Goal: Task Accomplishment & Management: Manage account settings

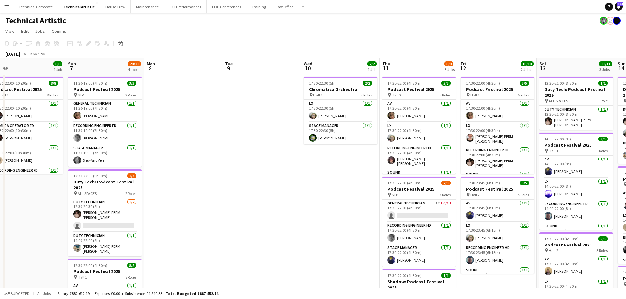
scroll to position [0, 196]
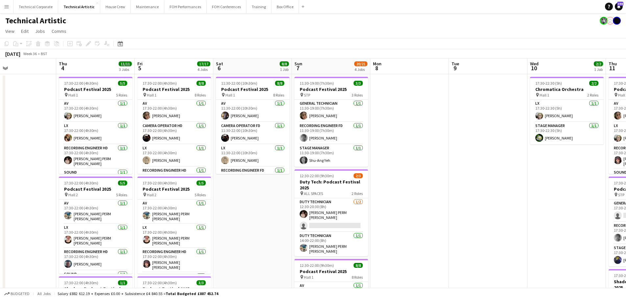
drag, startPoint x: 233, startPoint y: 152, endPoint x: 177, endPoint y: 156, distance: 55.7
click at [473, 158] on app-calendar-viewport "Mon 1 Tue 2 6/6 1 Job Wed 3 Thu 4 11/11 3 Jobs Fri 5 17/17 4 Jobs Sat 6 8/8 1 J…" at bounding box center [313, 265] width 626 height 414
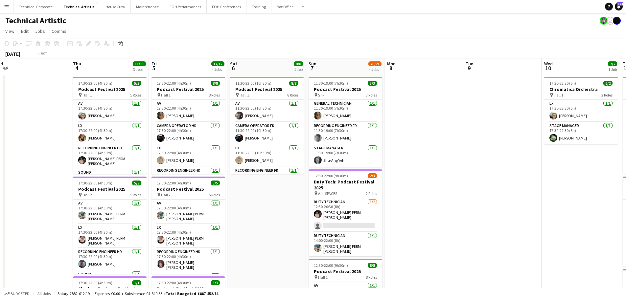
drag, startPoint x: 253, startPoint y: 156, endPoint x: 306, endPoint y: 157, distance: 53.2
click at [459, 162] on app-calendar-viewport "Mon 1 1/1 1 Job Tue 2 6/6 1 Job Wed 3 Thu 4 11/11 3 Jobs Fri 5 17/17 4 Jobs Sat…" at bounding box center [313, 265] width 626 height 414
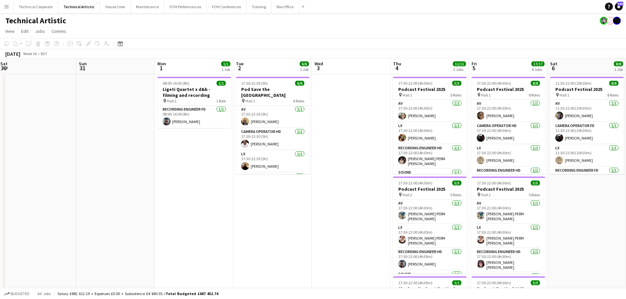
drag, startPoint x: 390, startPoint y: 155, endPoint x: 466, endPoint y: 158, distance: 75.6
click at [464, 158] on app-calendar-viewport "Thu 28 Fri 29 5/5 2 Jobs Sat 30 Sun 31 Mon 1 1/1 1 Job Tue 2 6/6 1 Job Wed 3 Th…" at bounding box center [313, 265] width 626 height 414
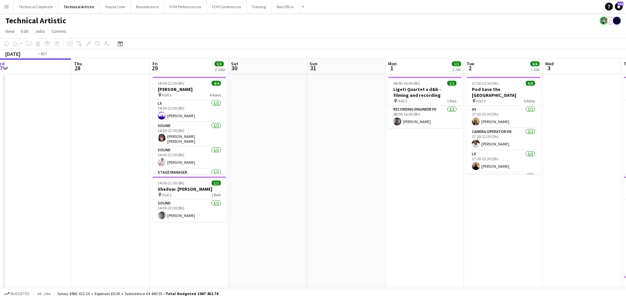
drag, startPoint x: 487, startPoint y: 165, endPoint x: 630, endPoint y: 168, distance: 143.3
click at [626, 168] on html "Menu Boards Boards Boards All jobs Status Workforce Workforce My Workforce Recr…" at bounding box center [313, 242] width 626 height 484
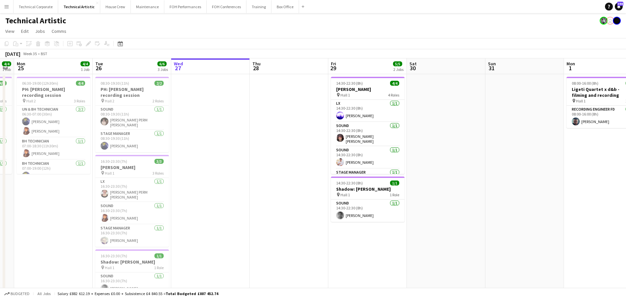
drag, startPoint x: 507, startPoint y: 166, endPoint x: 281, endPoint y: 162, distance: 226.1
click at [281, 162] on app-calendar-viewport "Fri 22 Sat 23 Sun 24 4/4 1 Job Mon 25 4/4 1 Job Tue 26 6/6 3 Jobs Wed 27 Thu 28…" at bounding box center [313, 265] width 626 height 414
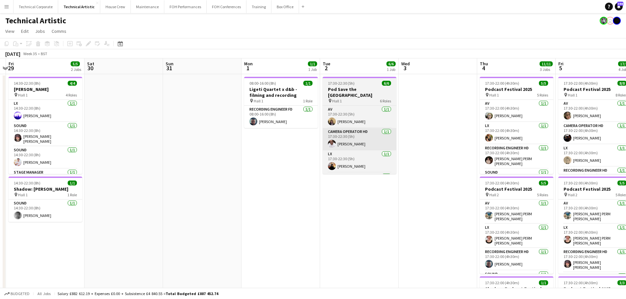
drag, startPoint x: 444, startPoint y: 154, endPoint x: 355, endPoint y: 129, distance: 92.2
click at [363, 163] on app-calendar-viewport "Tue 26 6/6 3 Jobs Wed 27 Thu 28 Fri 29 5/5 2 Jobs Sat 30 Sun 31 Mon 1 1/1 1 Job…" at bounding box center [313, 265] width 626 height 414
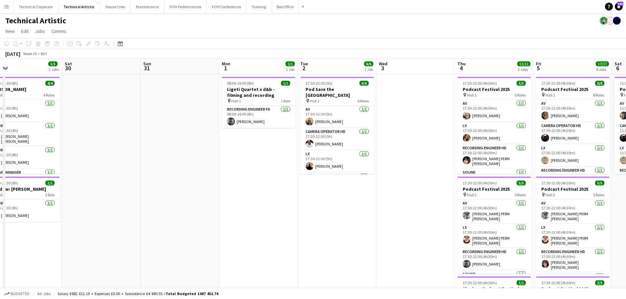
drag, startPoint x: 352, startPoint y: 97, endPoint x: 346, endPoint y: 97, distance: 5.3
click at [351, 98] on div "pin Hall 1 6 Roles" at bounding box center [337, 100] width 74 height 5
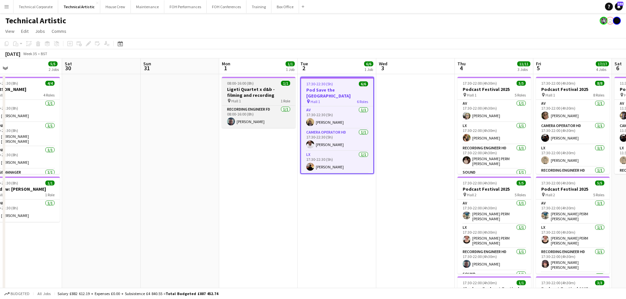
scroll to position [0, 252]
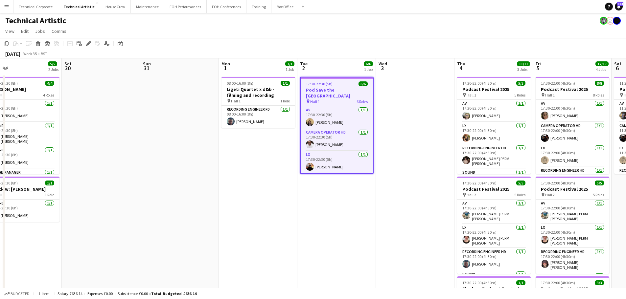
click at [88, 44] on icon at bounding box center [88, 44] width 4 height 4
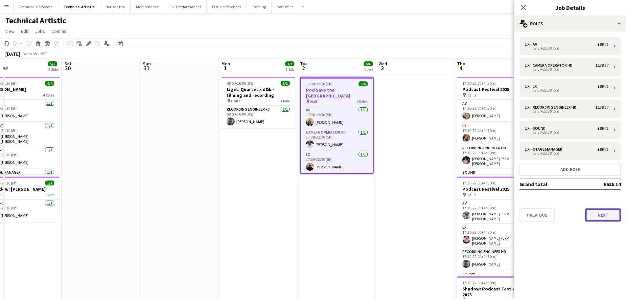
click at [609, 215] on button "Next" at bounding box center [602, 215] width 35 height 13
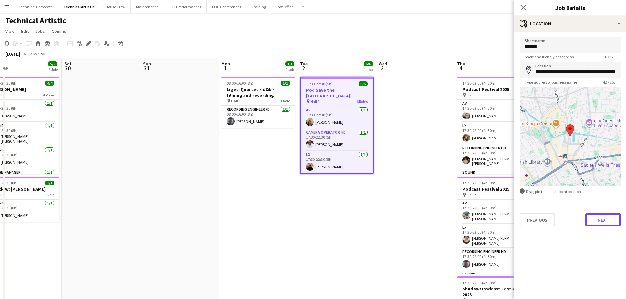
click at [609, 217] on button "Next" at bounding box center [602, 220] width 35 height 13
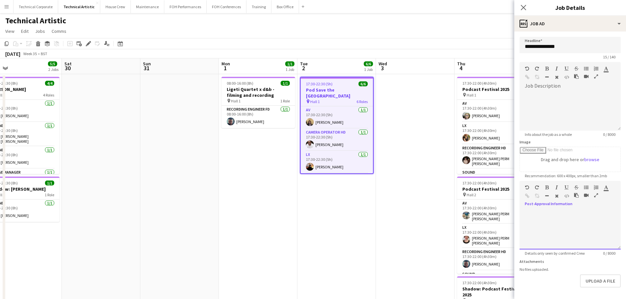
click at [558, 218] on div at bounding box center [569, 229] width 101 height 39
paste div
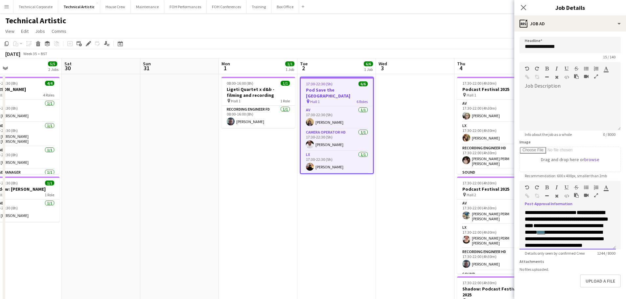
scroll to position [0, 0]
click at [394, 209] on app-date-cell at bounding box center [415, 273] width 79 height 398
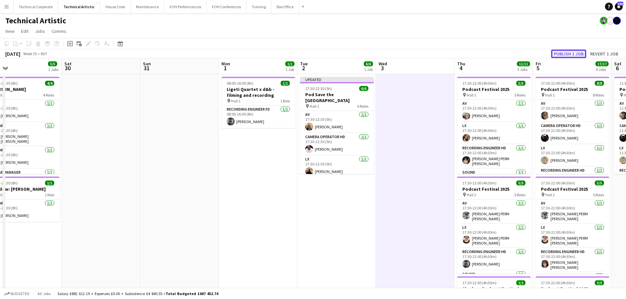
click at [566, 53] on button "Publish 1 job" at bounding box center [568, 54] width 35 height 9
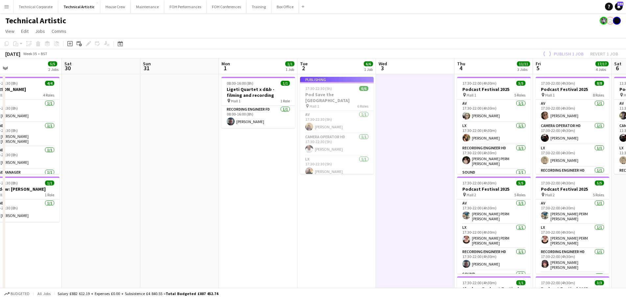
click at [398, 218] on app-date-cell at bounding box center [415, 273] width 79 height 398
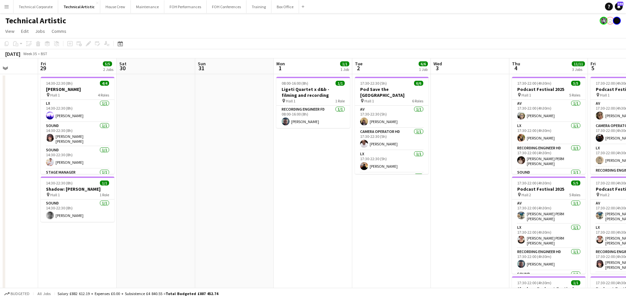
drag, startPoint x: 304, startPoint y: 167, endPoint x: 466, endPoint y: 163, distance: 162.4
click at [466, 163] on app-calendar-viewport "Tue 26 6/6 3 Jobs Wed 27 Thu 28 Fri 29 5/5 2 Jobs Sat 30 Sun 31 Mon 1 1/1 1 Job…" at bounding box center [313, 265] width 626 height 414
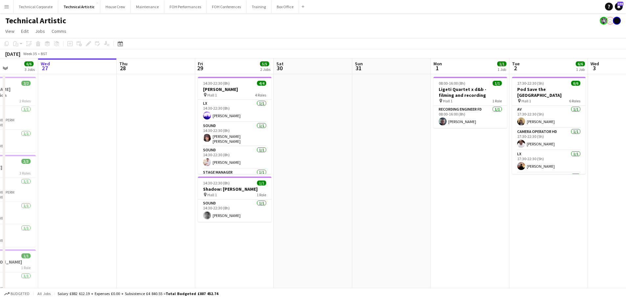
scroll to position [0, 197]
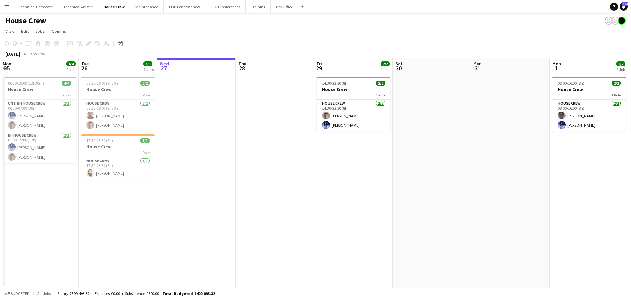
scroll to position [0, 250]
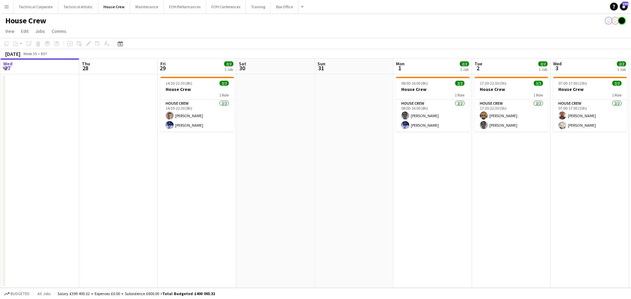
drag, startPoint x: 134, startPoint y: 168, endPoint x: 232, endPoint y: 156, distance: 98.7
click at [230, 161] on app-calendar-viewport "Mon 25 4/4 1 Job Tue 26 3/3 2 Jobs Wed 27 Thu 28 Fri 29 2/2 1 Job Sat 30 Sun 31…" at bounding box center [315, 173] width 631 height 230
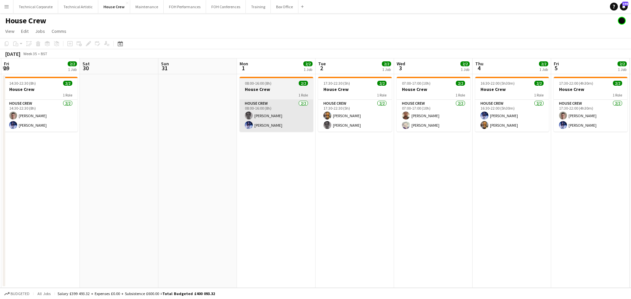
drag, startPoint x: 459, startPoint y: 159, endPoint x: 268, endPoint y: 123, distance: 194.3
click at [301, 168] on app-calendar-viewport "Mon 25 4/4 1 Job Tue 26 3/3 2 Jobs Wed 27 Thu 28 Fri 29 2/2 1 Job Sat 30 Sun 31…" at bounding box center [315, 173] width 631 height 230
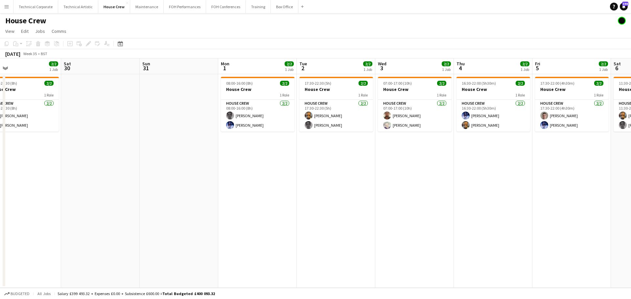
drag, startPoint x: 291, startPoint y: 162, endPoint x: 278, endPoint y: 164, distance: 13.5
click at [279, 165] on app-calendar-viewport "Mon 25 4/4 1 Job Tue 26 3/3 2 Jobs Wed 27 Thu 28 Fri 29 2/2 1 Job Sat 30 Sun 31…" at bounding box center [315, 173] width 631 height 230
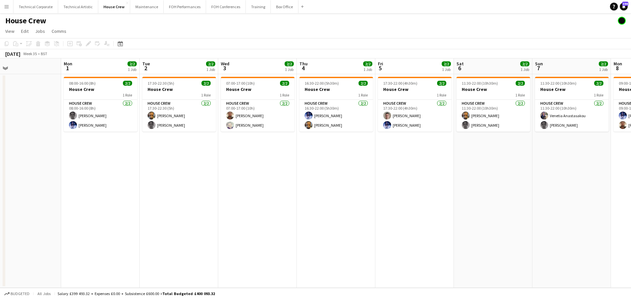
scroll to position [0, 183]
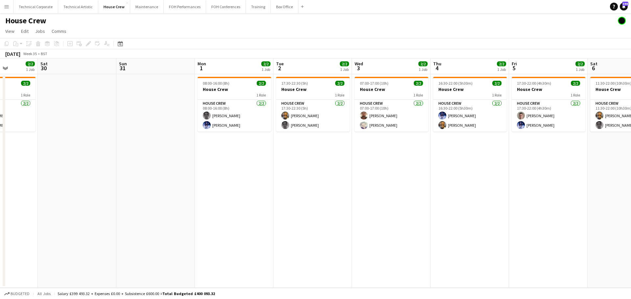
drag, startPoint x: 251, startPoint y: 157, endPoint x: 386, endPoint y: 165, distance: 134.9
click at [386, 165] on app-calendar-viewport "Wed 27 Thu 28 Fri 29 2/2 1 Job Sat 30 Sun 31 Mon 1 2/2 1 Job Tue 2 2/2 1 Job We…" at bounding box center [315, 173] width 631 height 230
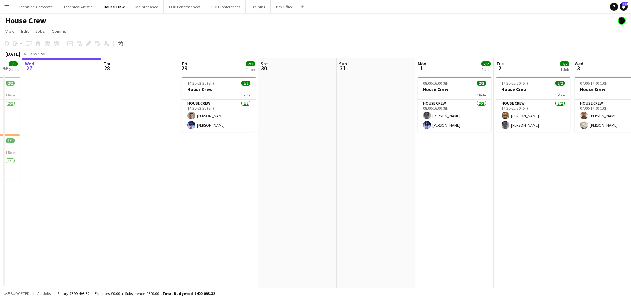
scroll to position [0, 134]
drag, startPoint x: 247, startPoint y: 157, endPoint x: 291, endPoint y: 175, distance: 46.9
click at [291, 175] on app-calendar-viewport "Mon 25 4/4 1 Job Tue 26 3/3 2 Jobs Wed 27 Thu 28 Fri 29 2/2 1 Job Sat 30 Sun 31…" at bounding box center [315, 173] width 631 height 230
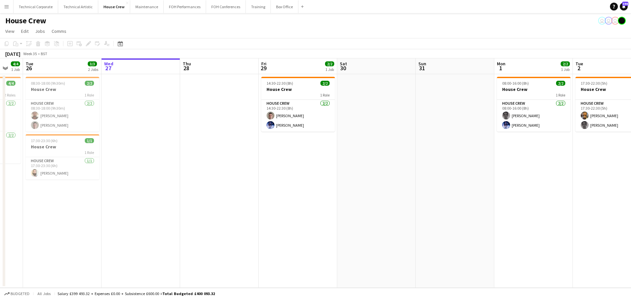
drag, startPoint x: 220, startPoint y: 164, endPoint x: 240, endPoint y: 164, distance: 19.1
click at [240, 164] on app-calendar-viewport "Sun 24 3/3 1 Job Mon 25 4/4 1 Job Tue 26 3/3 2 Jobs Wed 27 Thu 28 Fri 29 2/2 1 …" at bounding box center [315, 173] width 631 height 230
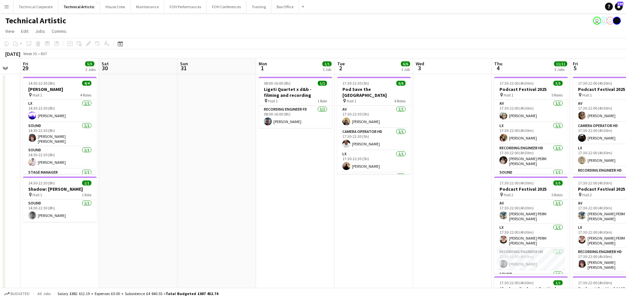
drag, startPoint x: 353, startPoint y: 136, endPoint x: 215, endPoint y: 139, distance: 138.0
click at [215, 139] on app-calendar-viewport "Tue 26 6/6 3 Jobs Wed 27 Thu 28 Fri 29 5/5 2 Jobs Sat 30 Sun 31 Mon 1 1/1 1 Job…" at bounding box center [313, 265] width 626 height 414
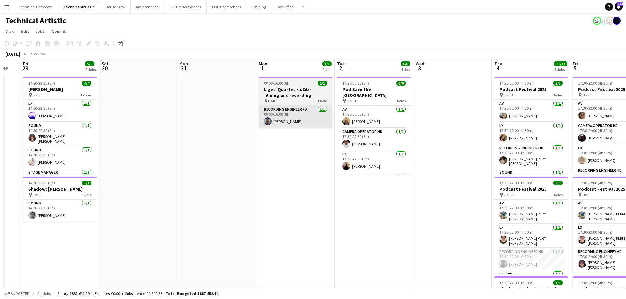
scroll to position [0, 216]
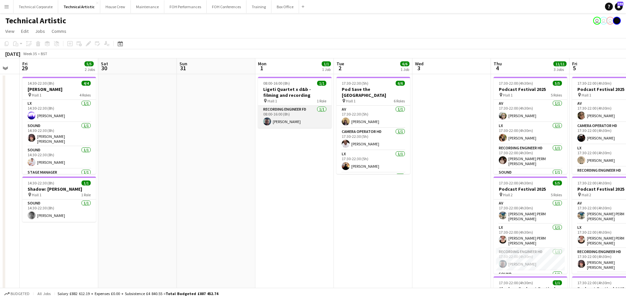
click at [321, 114] on app-card-role "Recording Engineer FD 1/1 08:00-16:00 (8h) Giuseppe Lubrano" at bounding box center [295, 117] width 74 height 22
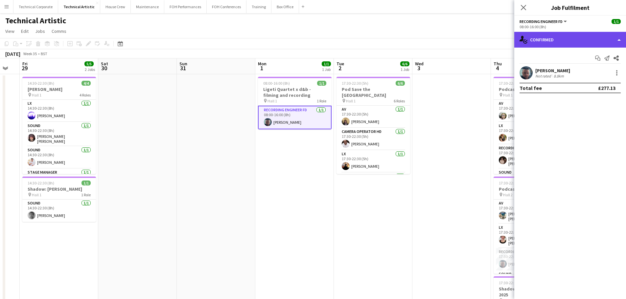
click at [571, 42] on div "single-neutral-actions-check-2 Confirmed" at bounding box center [570, 40] width 112 height 16
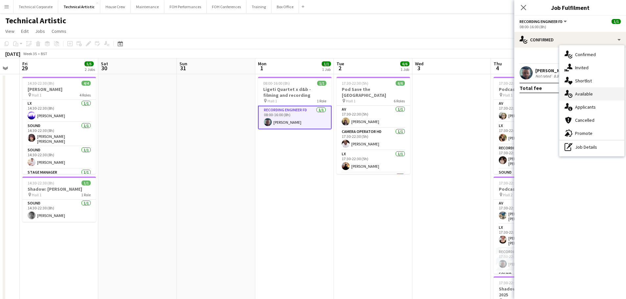
click at [589, 98] on div "single-neutral-actions-upload Available" at bounding box center [591, 93] width 65 height 13
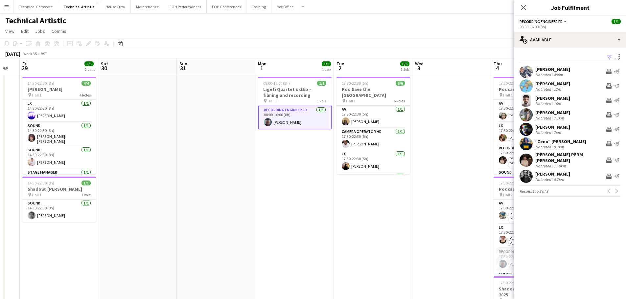
click at [292, 172] on app-date-cell "08:00-16:00 (8h) 1/1 Ligeti Quartet x d&b - filming and recording pin Hall 1 1 …" at bounding box center [294, 273] width 79 height 398
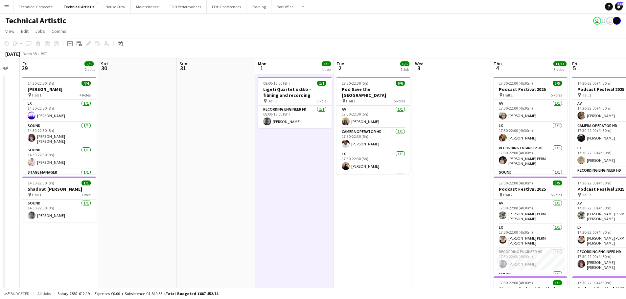
click at [290, 159] on app-date-cell "08:00-16:00 (8h) 1/1 Ligeti Quartet x d&b - filming and recording pin Hall 1 1 …" at bounding box center [294, 273] width 79 height 398
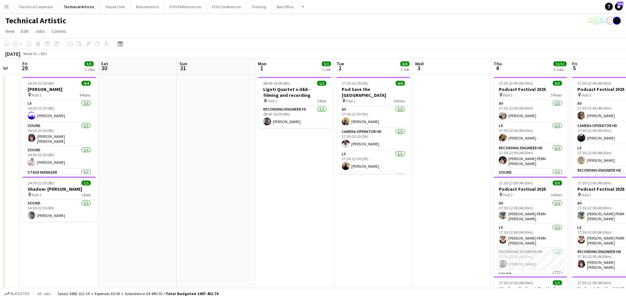
click at [227, 173] on app-calendar-viewport "Tue 26 6/6 3 Jobs Wed 27 Thu 28 Fri 29 5/5 2 Jobs Sat 30 Sun 31 Mon 1 1/1 1 Job…" at bounding box center [313, 265] width 626 height 414
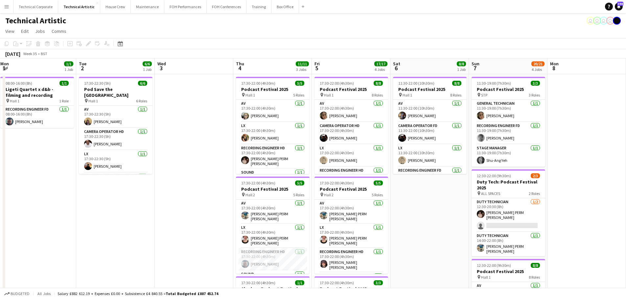
drag, startPoint x: 533, startPoint y: 163, endPoint x: 372, endPoint y: 176, distance: 162.2
click at [370, 176] on app-calendar-viewport "Sat 30 Sun 31 Mon 1 1/1 1 Job Tue 2 6/6 1 Job Wed 3 Thu 4 11/11 3 Jobs Fri 5 17…" at bounding box center [313, 265] width 626 height 414
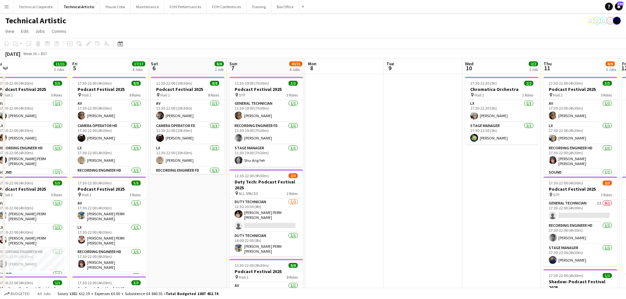
scroll to position [0, 247]
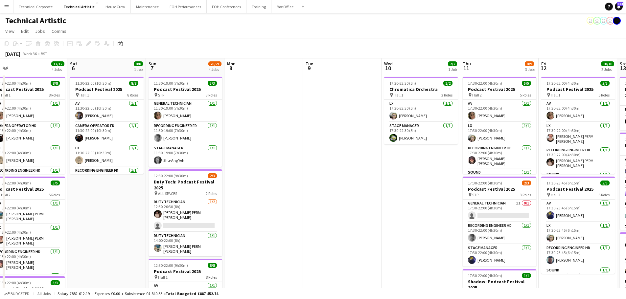
drag, startPoint x: 370, startPoint y: 186, endPoint x: 313, endPoint y: 187, distance: 56.8
click at [313, 187] on app-calendar-viewport "Tue 2 6/6 1 Job Wed 3 Thu 4 11/11 3 Jobs Fri 5 17/17 4 Jobs Sat 6 8/8 1 Job Sun…" at bounding box center [313, 265] width 626 height 414
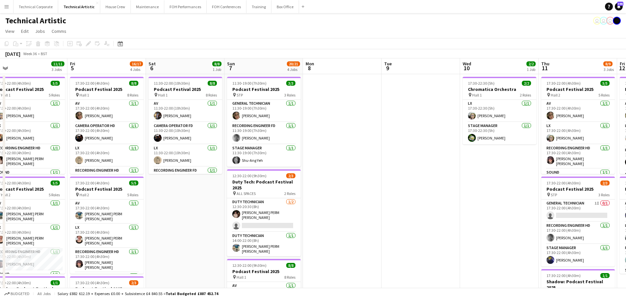
drag, startPoint x: 441, startPoint y: 162, endPoint x: 432, endPoint y: 163, distance: 8.2
click at [493, 161] on app-calendar-viewport "Mon 1 1/1 1 Job Tue 2 6/6 1 Job Wed 3 Thu 4 11/11 3 Jobs Fri 5 16/17 4 Jobs Sat…" at bounding box center [313, 265] width 626 height 414
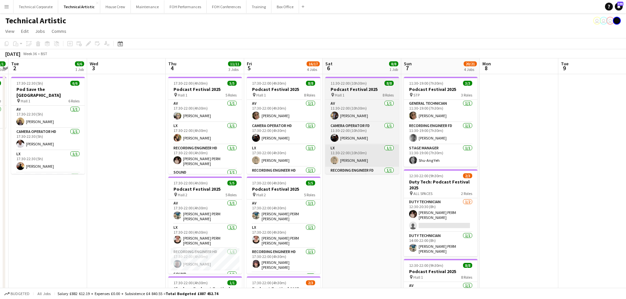
scroll to position [0, 201]
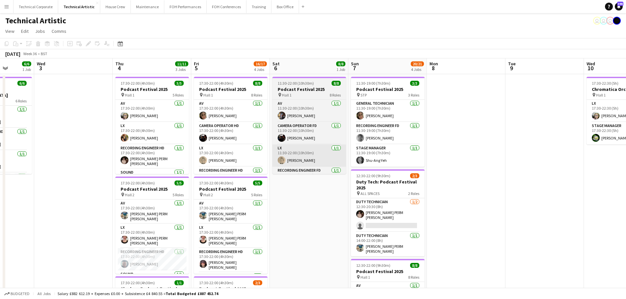
drag, startPoint x: 293, startPoint y: 163, endPoint x: 372, endPoint y: 166, distance: 78.9
click at [392, 162] on app-calendar-viewport "Sun 31 Mon 1 1/1 1 Job Tue 2 6/6 1 Job Wed 3 Thu 4 11/11 3 Jobs Fri 5 16/17 4 J…" at bounding box center [313, 265] width 626 height 414
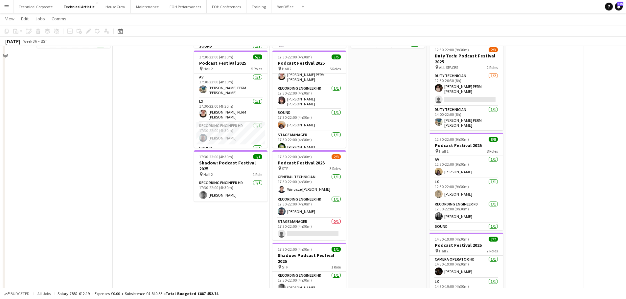
scroll to position [184, 0]
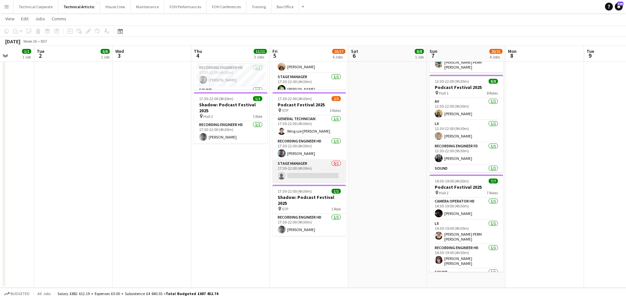
click at [319, 167] on app-card-role "Stage Manager 0/1 17:30-22:00 (4h30m) single-neutral-actions" at bounding box center [309, 171] width 74 height 22
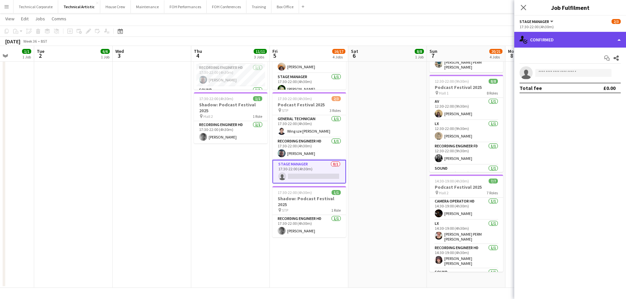
click at [536, 42] on div "single-neutral-actions-check-2 Confirmed" at bounding box center [570, 40] width 112 height 16
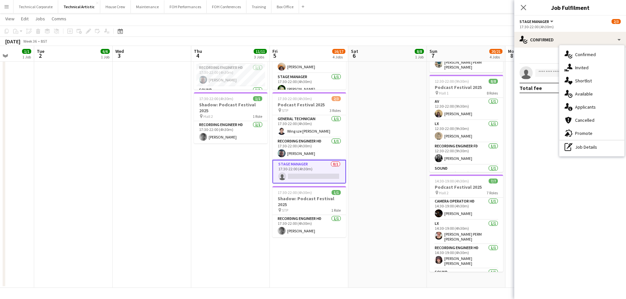
click at [611, 99] on div "single-neutral-actions-upload Available" at bounding box center [591, 93] width 65 height 13
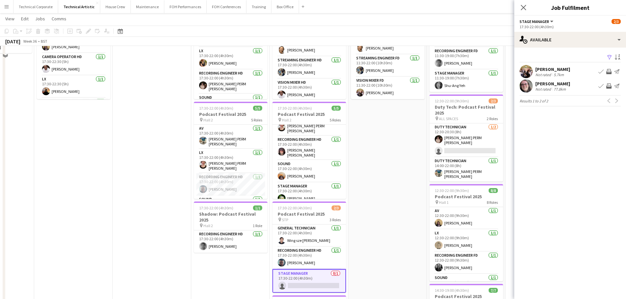
scroll to position [85, 0]
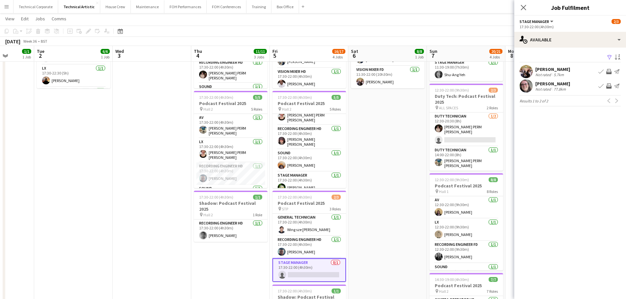
click at [608, 71] on app-icon "Invite crew" at bounding box center [608, 71] width 5 height 5
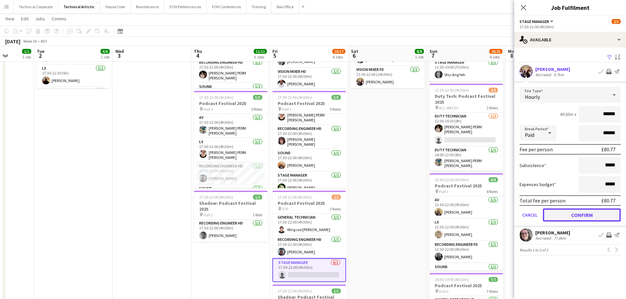
click at [594, 213] on button "Confirm" at bounding box center [582, 215] width 78 height 13
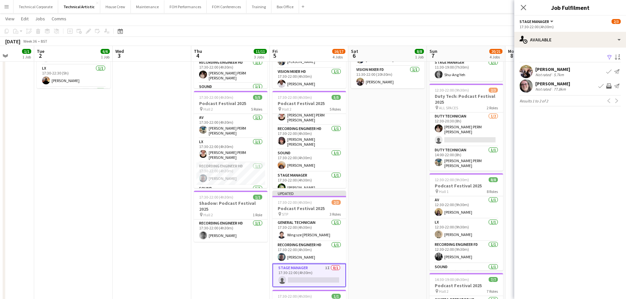
click at [607, 86] on app-icon "Invite crew" at bounding box center [608, 85] width 5 height 5
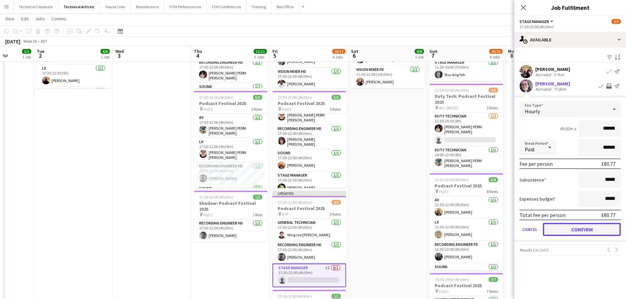
click at [599, 233] on button "Confirm" at bounding box center [582, 229] width 78 height 13
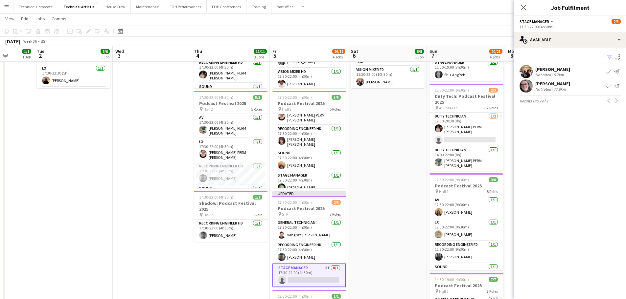
click at [409, 208] on app-date-cell "11:30-22:00 (10h30m) 8/8 Podcast Festival 2025 pin Hall 1 8 Roles AV 1/1 11:30-…" at bounding box center [387, 188] width 79 height 398
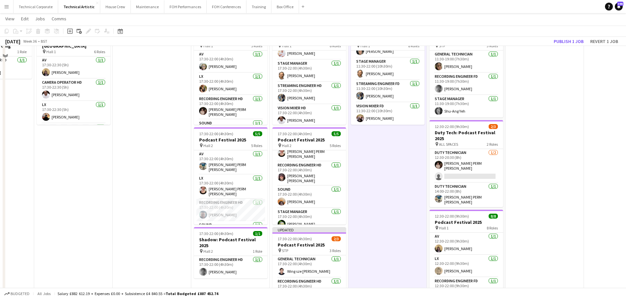
scroll to position [0, 0]
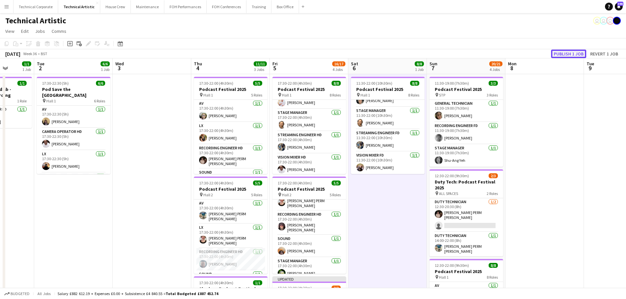
click at [564, 53] on button "Publish 1 job" at bounding box center [568, 54] width 35 height 9
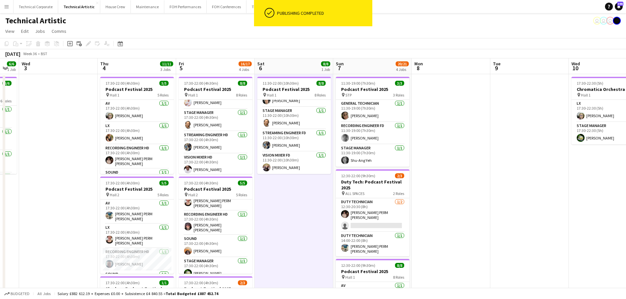
drag, startPoint x: 550, startPoint y: 151, endPoint x: 266, endPoint y: 155, distance: 283.9
click at [267, 156] on app-calendar-viewport "Sat 30 Sun 31 Mon 1 1/1 1 Job Tue 2 6/6 1 Job Wed 3 Thu 4 11/11 3 Jobs Fri 5 16…" at bounding box center [313, 265] width 626 height 414
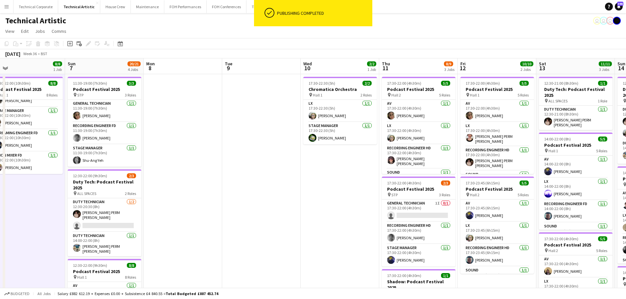
scroll to position [0, 234]
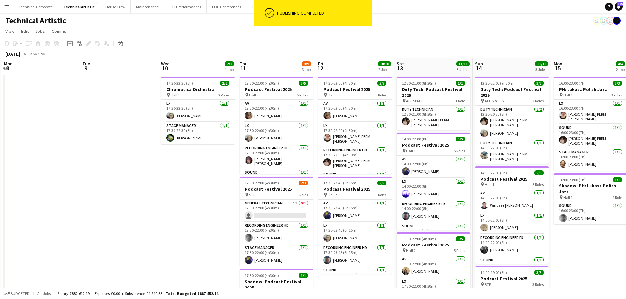
drag, startPoint x: 307, startPoint y: 156, endPoint x: 263, endPoint y: 152, distance: 43.9
click at [263, 152] on app-calendar-viewport "Fri 5 16/17 4 Jobs Sat 6 8/8 1 Job Sun 7 20/21 4 Jobs Mon 8 Tue 9 Wed 10 2/2 1 …" at bounding box center [313, 265] width 626 height 414
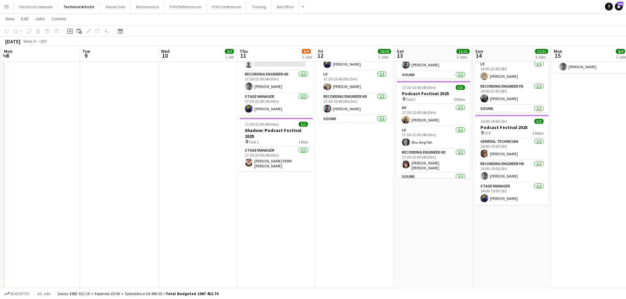
scroll to position [0, 238]
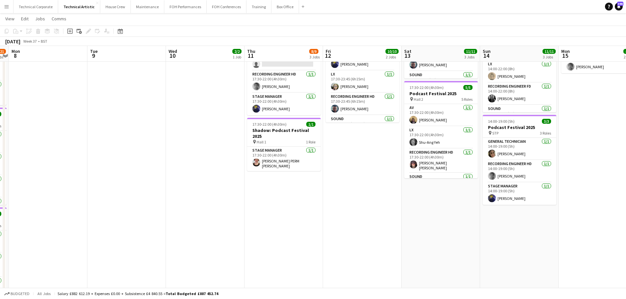
drag, startPoint x: 295, startPoint y: 184, endPoint x: 281, endPoint y: 169, distance: 20.7
click at [258, 184] on app-calendar-viewport "Fri 5 16/17 4 Jobs Sat 6 8/8 1 Job Sun 7 20/21 4 Jobs Mon 8 Tue 9 Wed 10 2/2 1 …" at bounding box center [313, 98] width 626 height 446
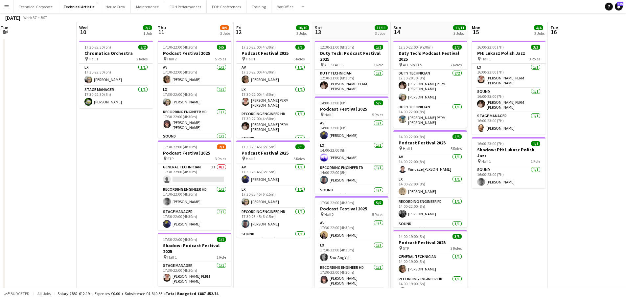
scroll to position [0, 0]
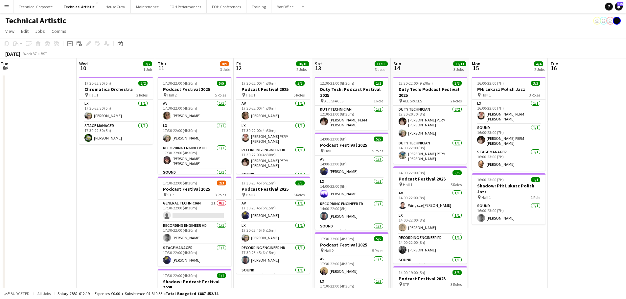
drag, startPoint x: 470, startPoint y: 156, endPoint x: 456, endPoint y: 156, distance: 13.1
click at [456, 156] on app-calendar-viewport "Sat 6 8/8 1 Job Sun 7 20/21 4 Jobs Mon 8 Tue 9 Wed 10 2/2 1 Job Thu 11 8/9 3 Jo…" at bounding box center [313, 265] width 626 height 414
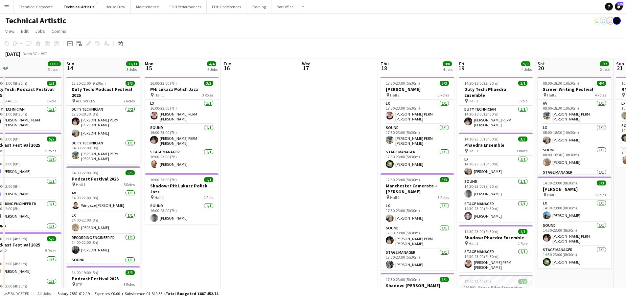
drag, startPoint x: 223, startPoint y: 152, endPoint x: 219, endPoint y: 152, distance: 4.6
click at [219, 152] on app-calendar-viewport "Wed 10 2/2 1 Job Thu 11 8/9 3 Jobs Fri 12 10/10 2 Jobs Sat 13 11/11 3 Jobs Sun …" at bounding box center [313, 265] width 626 height 414
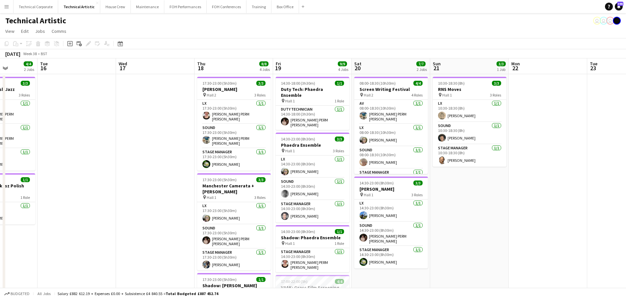
drag, startPoint x: 281, startPoint y: 149, endPoint x: 148, endPoint y: 140, distance: 133.4
click at [122, 144] on app-calendar-viewport "Sat 13 11/11 3 Jobs Sun 14 11/11 3 Jobs Mon 15 4/4 2 Jobs Tue 16 Wed 17 Thu 18 …" at bounding box center [313, 265] width 626 height 414
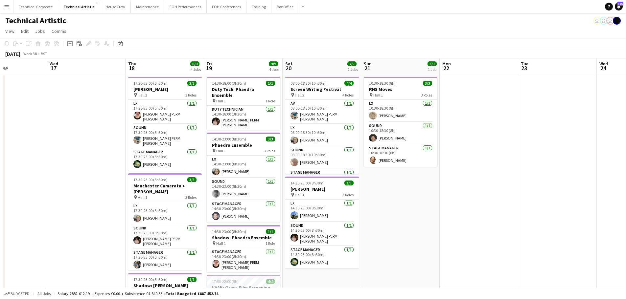
drag, startPoint x: 382, startPoint y: 145, endPoint x: 117, endPoint y: 152, distance: 265.6
click at [117, 152] on app-calendar-viewport "Sat 13 11/11 3 Jobs Sun 14 11/11 3 Jobs Mon 15 4/4 2 Jobs Tue 16 Wed 17 Thu 18 …" at bounding box center [313, 265] width 626 height 414
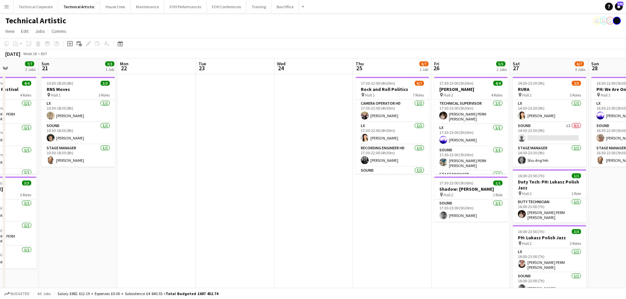
scroll to position [0, 223]
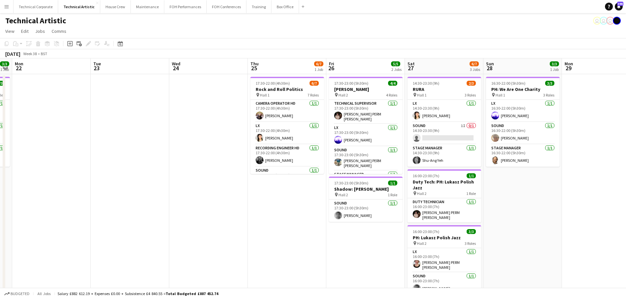
drag, startPoint x: 353, startPoint y: 157, endPoint x: 208, endPoint y: 153, distance: 145.0
click at [208, 153] on app-calendar-viewport "Fri 19 9/9 4 Jobs Sat 20 7/7 2 Jobs Sun 21 3/3 1 Job Mon 22 Tue 23 Wed 24 Thu 2…" at bounding box center [313, 265] width 626 height 414
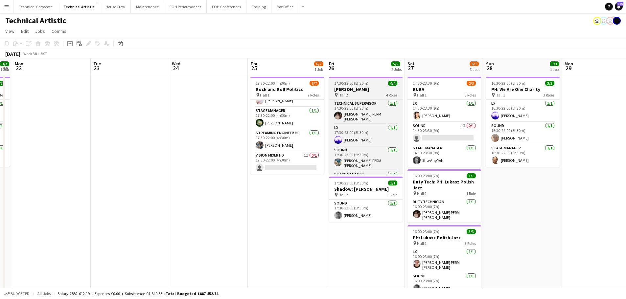
scroll to position [0, 0]
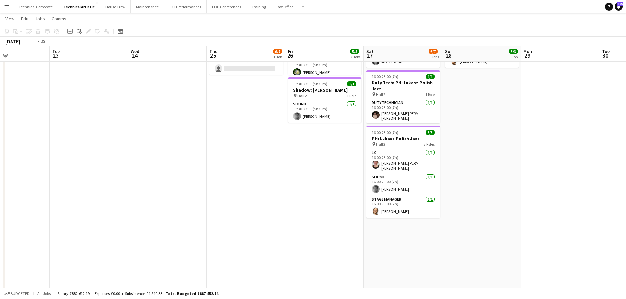
drag, startPoint x: 503, startPoint y: 179, endPoint x: 305, endPoint y: 184, distance: 198.2
click at [305, 184] on app-calendar-viewport "Fri 19 9/9 4 Jobs Sat 20 7/7 2 Jobs Sun 21 3/3 1 Job Mon 22 Tue 23 Wed 24 Thu 2…" at bounding box center [313, 150] width 626 height 446
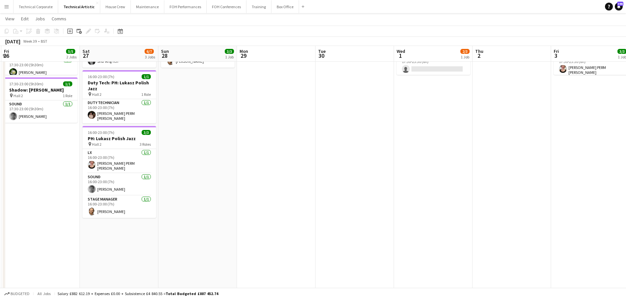
drag, startPoint x: 399, startPoint y: 173, endPoint x: 410, endPoint y: 171, distance: 11.8
click at [332, 184] on app-calendar-viewport "Tue 23 Wed 24 Thu 25 6/7 1 Job Fri 26 5/5 2 Jobs Sat 27 6/7 3 Jobs Sun 28 3/3 1…" at bounding box center [313, 150] width 626 height 446
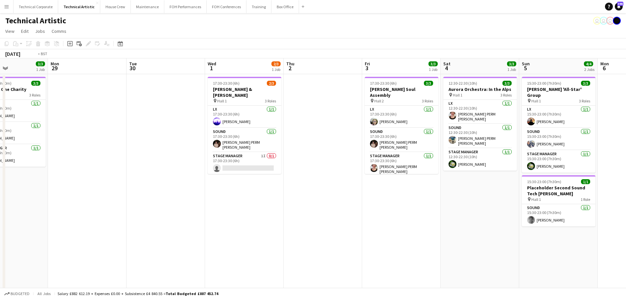
drag, startPoint x: 569, startPoint y: 169, endPoint x: 280, endPoint y: 181, distance: 289.1
click at [280, 181] on app-calendar-viewport "Thu 25 6/7 1 Job Fri 26 5/5 2 Jobs Sat 27 6/7 3 Jobs Sun 28 3/3 1 Job Mon 29 Tu…" at bounding box center [313, 265] width 626 height 414
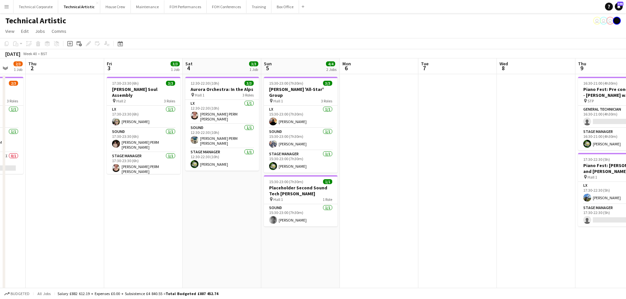
drag, startPoint x: 532, startPoint y: 183, endPoint x: 447, endPoint y: 180, distance: 85.1
click at [378, 183] on app-calendar-viewport "Mon 29 Tue 30 Wed 1 2/3 1 Job Thu 2 Fri 3 3/3 1 Job Sat 4 3/3 1 Job Sun 5 4/4 2…" at bounding box center [313, 265] width 626 height 414
drag, startPoint x: 516, startPoint y: 185, endPoint x: 315, endPoint y: 185, distance: 201.1
click at [315, 185] on app-calendar-viewport "Mon 29 Tue 30 Wed 1 2/3 1 Job Thu 2 Fri 3 3/3 1 Job Sat 4 3/3 1 Job Sun 5 4/4 2…" at bounding box center [313, 265] width 626 height 414
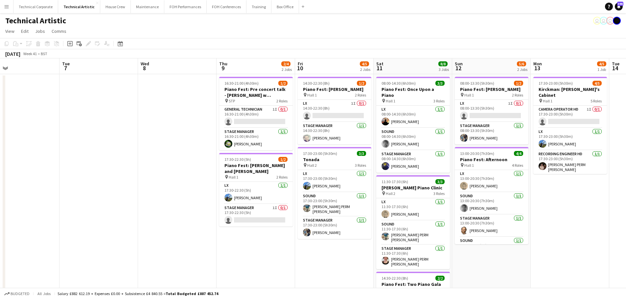
drag, startPoint x: 315, startPoint y: 157, endPoint x: 193, endPoint y: 163, distance: 123.0
click at [193, 163] on app-calendar-viewport "Fri 3 3/3 1 Job Sat 4 3/3 1 Job Sun 5 4/4 2 Jobs Mon 6 Tue 7 Wed 8 Thu 9 2/4 2 …" at bounding box center [313, 265] width 626 height 414
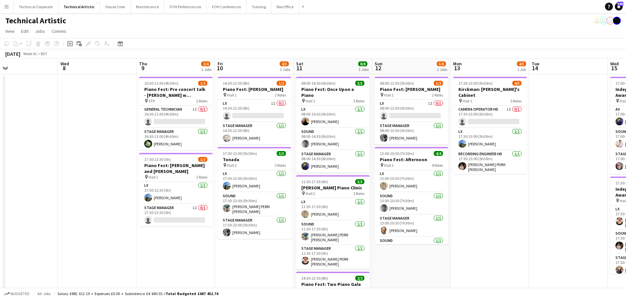
drag, startPoint x: 567, startPoint y: 225, endPoint x: 257, endPoint y: 217, distance: 310.9
click at [257, 218] on app-calendar-viewport "Fri 3 3/3 1 Job Sat 4 3/3 1 Job Sun 5 4/4 2 Jobs Mon 6 Tue 7 Wed 8 Thu 9 2/4 2 …" at bounding box center [313, 265] width 626 height 414
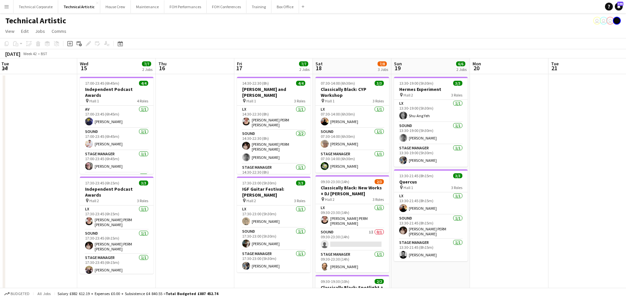
drag, startPoint x: 429, startPoint y: 163, endPoint x: 184, endPoint y: 169, distance: 245.8
click at [184, 169] on app-calendar-viewport "Sat 11 8/8 3 Jobs Sun 12 5/6 2 Jobs Mon 13 4/5 1 Job Tue 14 Wed 15 7/7 2 Jobs T…" at bounding box center [313, 265] width 626 height 414
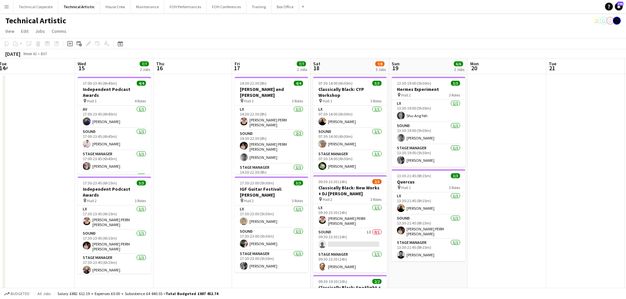
drag, startPoint x: 362, startPoint y: 227, endPoint x: 190, endPoint y: 225, distance: 171.8
click at [173, 230] on app-calendar-viewport "Sat 11 8/8 3 Jobs Sun 12 5/6 2 Jobs Mon 13 4/5 1 Job Tue 14 Wed 15 7/7 2 Jobs T…" at bounding box center [313, 265] width 626 height 414
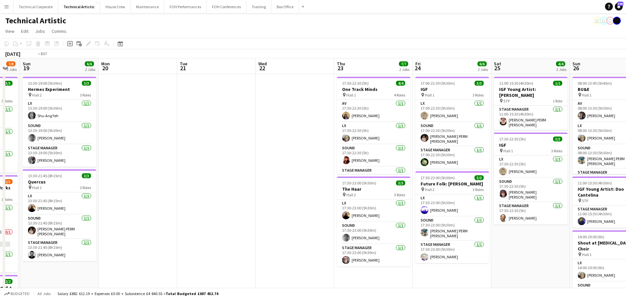
drag, startPoint x: 450, startPoint y: 196, endPoint x: 240, endPoint y: 208, distance: 211.0
click at [240, 208] on app-calendar-viewport "Thu 16 Fri 17 7/7 2 Jobs Sat 18 7/8 3 Jobs Sun 19 6/6 2 Jobs Mon 20 Tue 21 Wed …" at bounding box center [313, 265] width 626 height 414
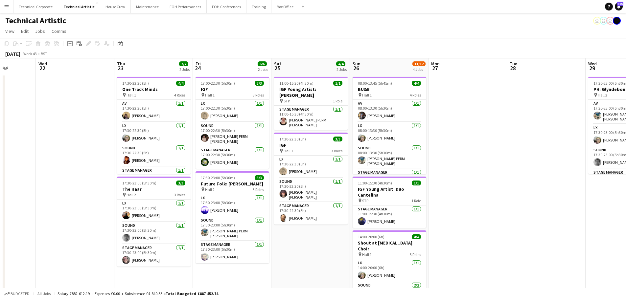
drag, startPoint x: 563, startPoint y: 183, endPoint x: 414, endPoint y: 192, distance: 149.5
click at [416, 193] on app-calendar-viewport "Sun 19 6/6 2 Jobs Mon 20 Tue 21 Wed 22 Thu 23 7/7 2 Jobs Fri 24 6/6 2 Jobs Sat …" at bounding box center [313, 265] width 626 height 414
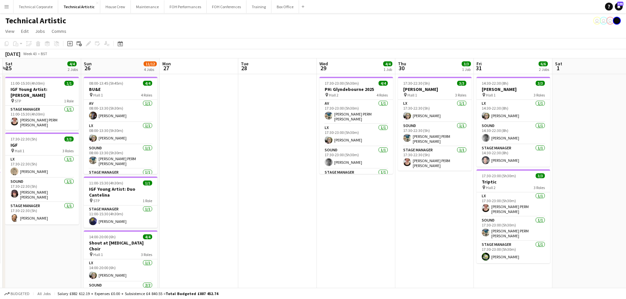
drag, startPoint x: 422, startPoint y: 200, endPoint x: 280, endPoint y: 198, distance: 141.6
click at [280, 198] on app-calendar-viewport "Wed 22 Thu 23 7/7 2 Jobs Fri 24 6/6 2 Jobs Sat 25 4/4 2 Jobs Sun 26 11/12 4 Job…" at bounding box center [313, 265] width 626 height 414
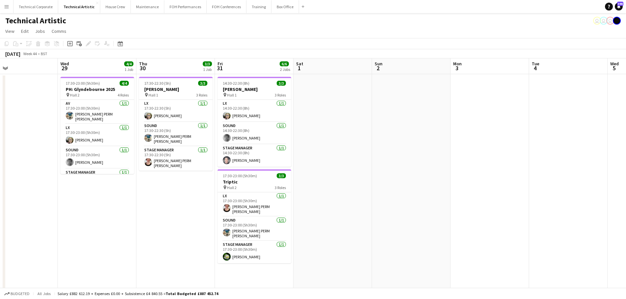
drag, startPoint x: 395, startPoint y: 183, endPoint x: 178, endPoint y: 184, distance: 216.2
click at [178, 184] on app-calendar-viewport "Sat 25 4/4 2 Jobs Sun 26 11/12 4 Jobs Mon 27 Tue 28 Wed 29 4/4 1 Job Thu 30 3/3…" at bounding box center [313, 265] width 626 height 414
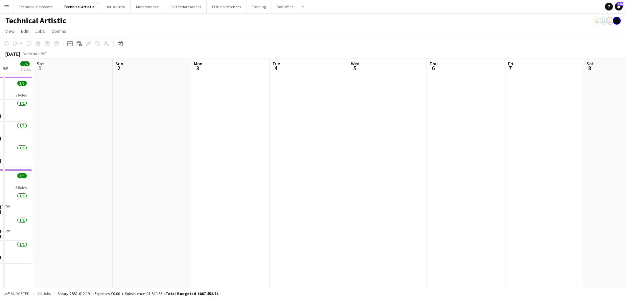
drag, startPoint x: 391, startPoint y: 171, endPoint x: 152, endPoint y: 175, distance: 238.9
click at [153, 175] on app-calendar-viewport "Wed 29 4/4 1 Job Thu 30 3/3 1 Job Fri 31 6/6 2 Jobs Sat 1 Sun 2 Mon 3 Tue 4 Wed…" at bounding box center [313, 265] width 626 height 414
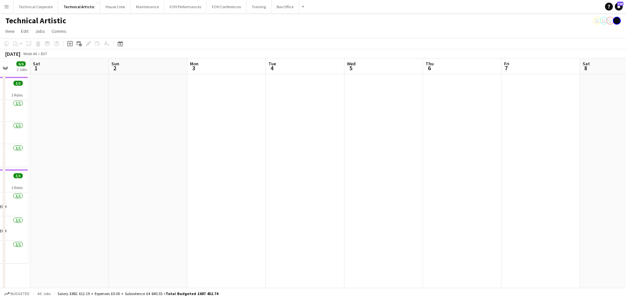
click at [400, 178] on app-calendar-viewport "Wed 29 4/4 1 Job Thu 30 3/3 1 Job Fri 31 6/6 2 Jobs Sat 1 Sun 2 Mon 3 Tue 4 Wed…" at bounding box center [313, 265] width 626 height 414
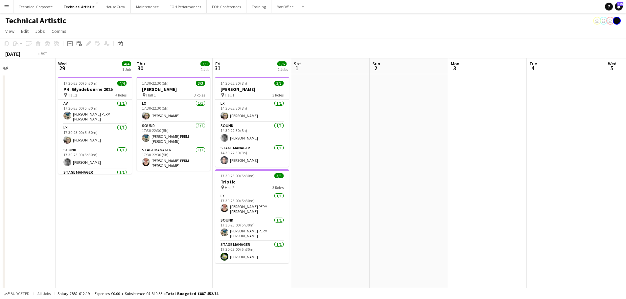
drag, startPoint x: 370, startPoint y: 180, endPoint x: 331, endPoint y: 182, distance: 38.8
click at [441, 180] on app-calendar-viewport "Sun 26 11/12 4 Jobs Mon 27 Tue 28 Wed 29 4/4 1 Job Thu 30 3/3 1 Job Fri 31 6/6 …" at bounding box center [313, 265] width 626 height 414
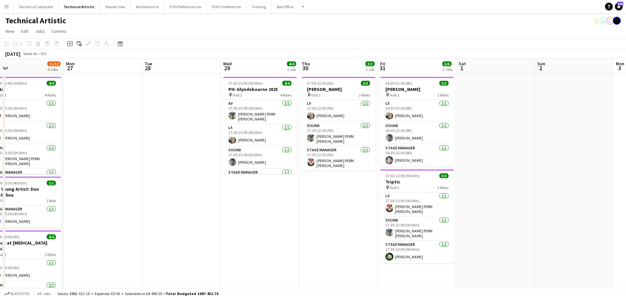
drag, startPoint x: 266, startPoint y: 183, endPoint x: 359, endPoint y: 188, distance: 92.8
click at [476, 188] on app-calendar-viewport "Fri 24 6/6 2 Jobs Sat 25 4/4 2 Jobs Sun 26 11/12 4 Jobs Mon 27 Tue 28 Wed 29 4/…" at bounding box center [313, 265] width 626 height 414
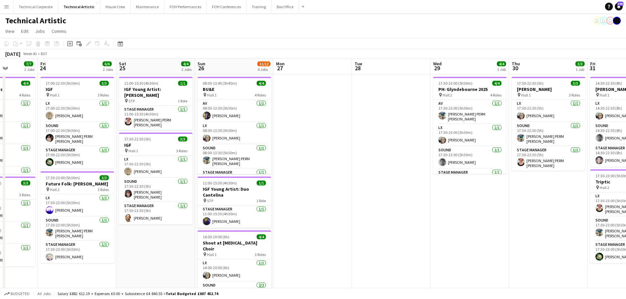
drag, startPoint x: 455, startPoint y: 187, endPoint x: 499, endPoint y: 187, distance: 43.7
click at [491, 187] on app-calendar-viewport "Tue 21 Wed 22 Thu 23 7/7 2 Jobs Fri 24 6/6 2 Jobs Sat 25 4/4 2 Jobs Sun 26 11/1…" at bounding box center [313, 265] width 626 height 414
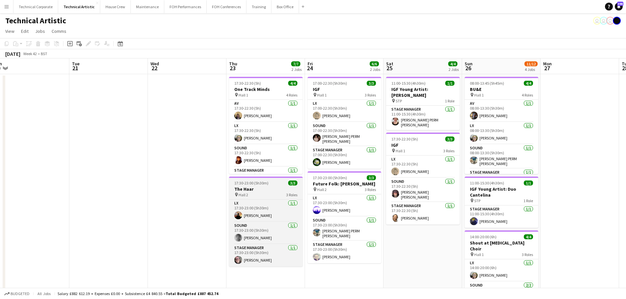
drag, startPoint x: 393, startPoint y: 188, endPoint x: 376, endPoint y: 185, distance: 17.3
click at [504, 188] on app-calendar-viewport "Sat 18 7/8 3 Jobs Sun 19 6/6 2 Jobs Mon 20 Tue 21 Wed 22 Thu 23 7/7 2 Jobs Fri …" at bounding box center [313, 265] width 626 height 414
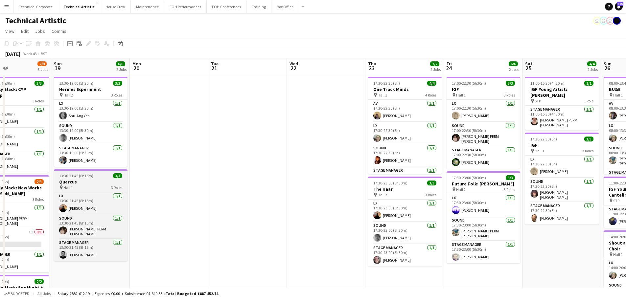
drag, startPoint x: 248, startPoint y: 178, endPoint x: 347, endPoint y: 170, distance: 98.9
click at [496, 175] on app-calendar-viewport "Thu 16 Fri 17 7/7 2 Jobs Sat 18 7/8 3 Jobs Sun 19 6/6 2 Jobs Mon 20 Tue 21 Wed …" at bounding box center [313, 265] width 626 height 414
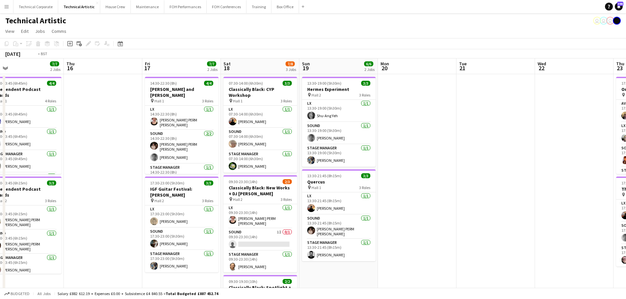
drag, startPoint x: 406, startPoint y: 161, endPoint x: 325, endPoint y: 46, distance: 140.5
click at [435, 159] on app-calendar-viewport "Mon 13 4/5 1 Job Tue 14 Wed 15 7/7 2 Jobs Thu 16 Fri 17 7/7 2 Jobs Sat 18 7/8 3…" at bounding box center [313, 265] width 626 height 414
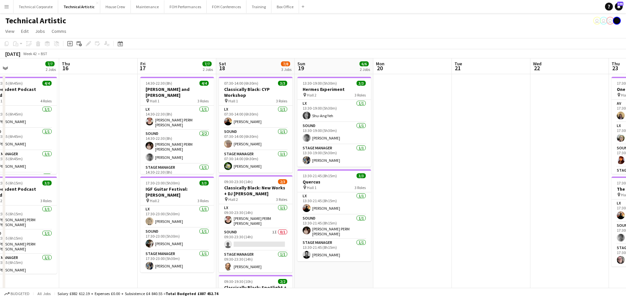
drag, startPoint x: 394, startPoint y: 166, endPoint x: 208, endPoint y: 169, distance: 186.0
click at [208, 169] on app-calendar-viewport "Sun 12 5/6 2 Jobs Mon 13 4/5 1 Job Tue 14 Wed 15 7/7 2 Jobs Thu 16 Fri 17 7/7 2…" at bounding box center [313, 265] width 626 height 414
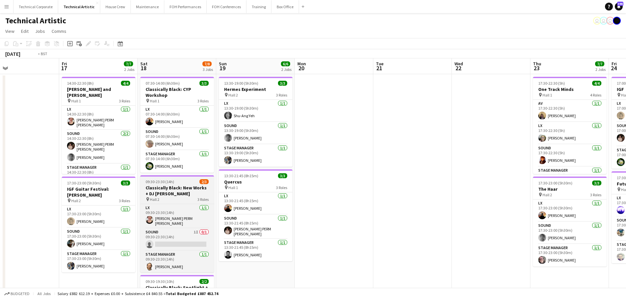
drag, startPoint x: 242, startPoint y: 169, endPoint x: 493, endPoint y: 201, distance: 252.8
click at [504, 202] on app-calendar-viewport "Mon 13 4/5 1 Job Tue 14 Wed 15 7/7 2 Jobs Thu 16 Fri 17 7/7 2 Jobs Sat 18 7/8 3…" at bounding box center [313, 265] width 626 height 414
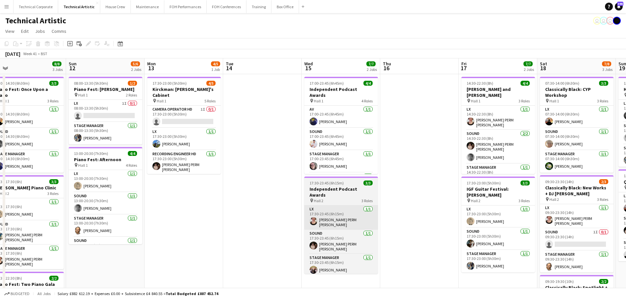
drag, startPoint x: 272, startPoint y: 194, endPoint x: 494, endPoint y: 202, distance: 221.3
click at [536, 202] on app-calendar-viewport "Thu 9 2/4 2 Jobs Fri 10 4/5 2 Jobs Sat 11 8/8 3 Jobs Sun 12 5/6 2 Jobs Mon 13 4…" at bounding box center [313, 265] width 626 height 414
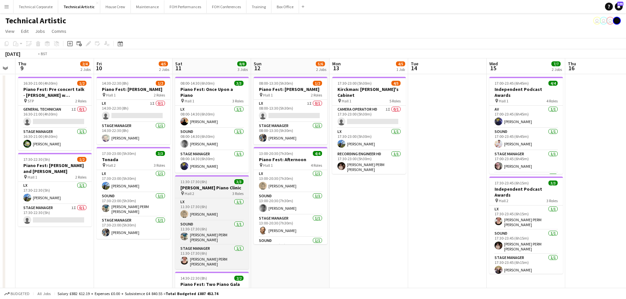
drag
click at [477, 185] on app-calendar-viewport "Mon 6 Tue 7 Wed 8 Thu 9 2/4 2 Jobs Fri 10 4/5 2 Jobs Sat 11 8/8 3 Jobs Sun 12 5…" at bounding box center [313, 265] width 626 height 414
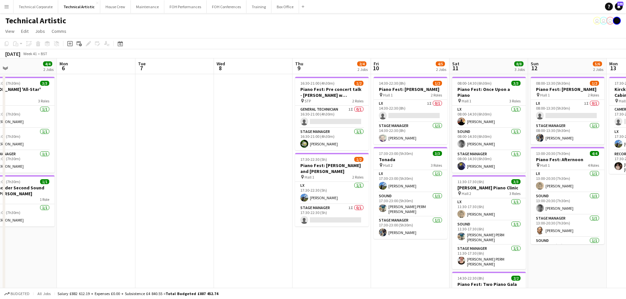
click at [518, 198] on app-calendar-viewport "Fri 3 3/3 1 Job Sat 4 3/3 1 Job Sun 5 4/4 2 Jobs Mon 6 Tue 7 Wed 8 Thu 9 2/4 2 …" at bounding box center [313, 265] width 626 height 414
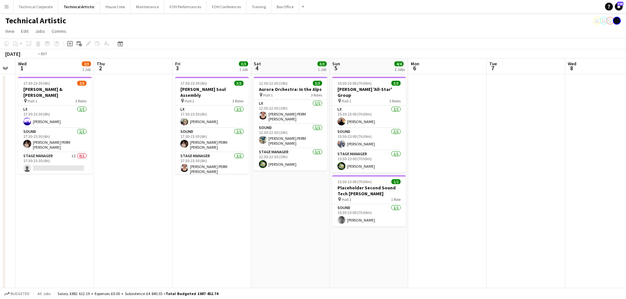
click at [505, 198] on app-calendar-viewport "Mon 29 Tue 30 Wed 1 2/3 1 Job Thu 2 Fri 3 3/3 1 Job Sat 4 3/3 1 Job Sun 5 4/4 2…" at bounding box center [313, 265] width 626 height 414
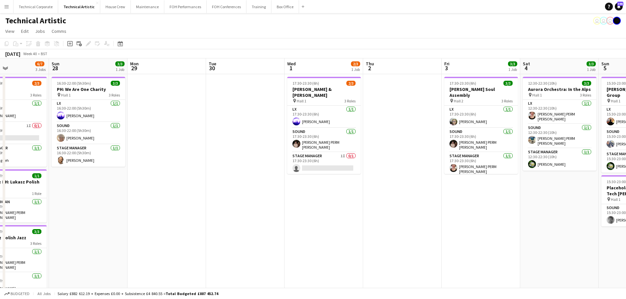
click at [516, 203] on app-calendar-viewport "Thu 25 6/7 1 Job Fri 26 5/5 2 Jobs Sat 27 6/7 3 Jobs Sun 28 3/3 1 Job Mon 29 Tu…" at bounding box center [313, 265] width 626 height 414
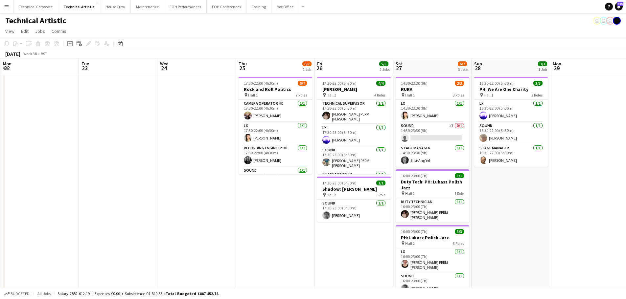
click at [400, 194] on app-calendar-viewport "Sat 20 7/7 2 Jobs Sun 21 3/3 1 Job Mon 22 Tue 23 Wed 24 Thu 25 6/7 1 Job Fri 26…" at bounding box center [313, 265] width 626 height 414
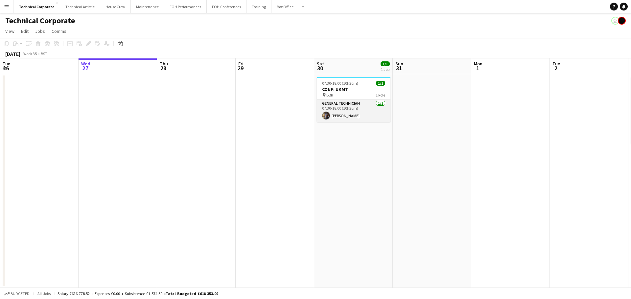
click at [379, 108] on app-card-role "General Technician 1/1 07:30-18:00 (10h30m) Riley Zaporozan" at bounding box center [354, 111] width 74 height 22
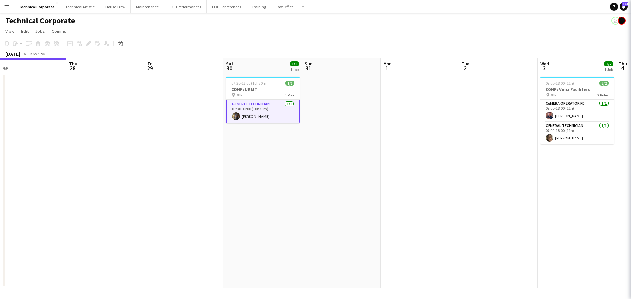
drag, startPoint x: 455, startPoint y: 115, endPoint x: 342, endPoint y: 122, distance: 113.2
click at [342, 122] on app-calendar-viewport "Sun 24 Mon 25 Tue 26 Wed 27 Thu 28 Fri 29 Sat 30 1/1 1 Job Sun 31 Mon 1 Tue 2 W…" at bounding box center [315, 173] width 631 height 230
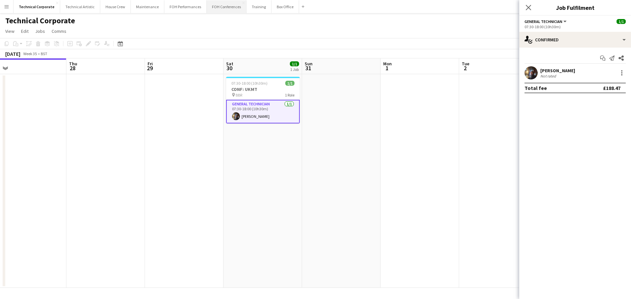
scroll to position [0, 270]
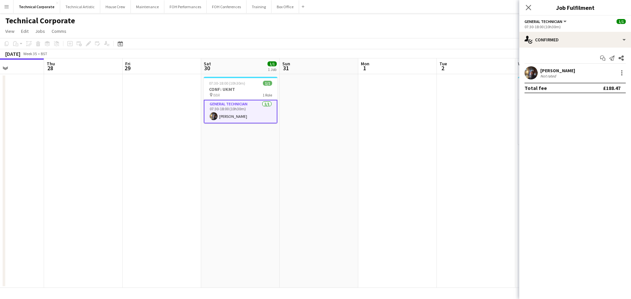
click at [264, 163] on app-date-cell "07:30-18:00 (10h30m) 1/1 CONF: UKMT pin BBR 1 Role General Technician 1/1 07:30…" at bounding box center [240, 181] width 79 height 214
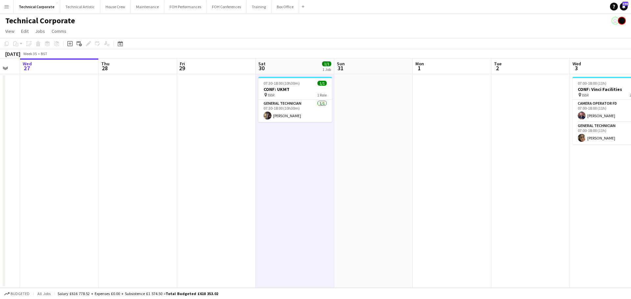
drag, startPoint x: 337, startPoint y: 129, endPoint x: 198, endPoint y: 120, distance: 139.3
click at [223, 135] on app-calendar-viewport "Sun 24 Mon 25 Tue 26 Wed 27 Thu 28 Fri 29 Sat 30 1/1 1 Job Sun 31 Mon 1 Tue 2 W…" at bounding box center [315, 173] width 631 height 230
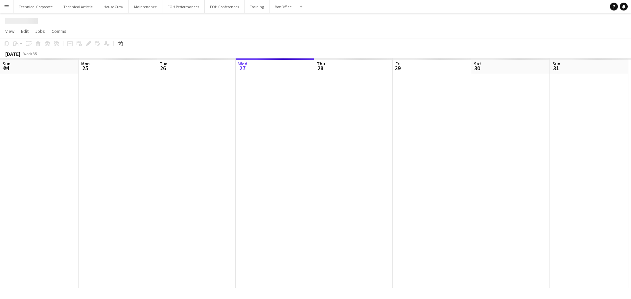
scroll to position [0, 157]
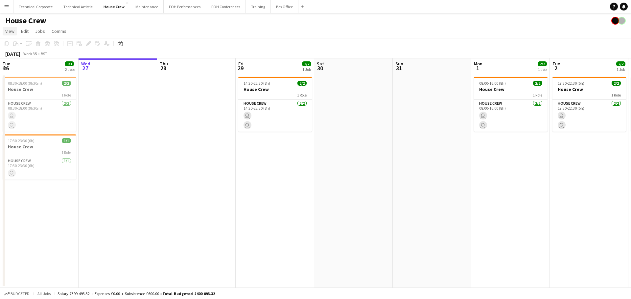
click at [12, 29] on span "View" at bounding box center [9, 31] width 9 height 6
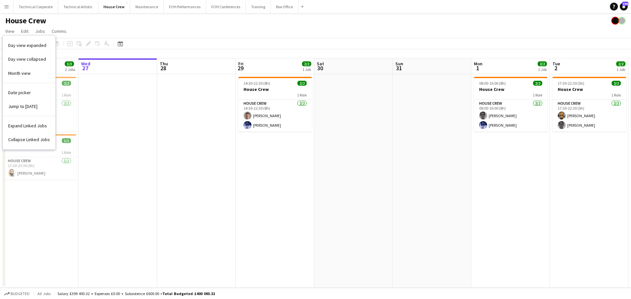
click at [5, 4] on button "Menu" at bounding box center [6, 6] width 13 height 13
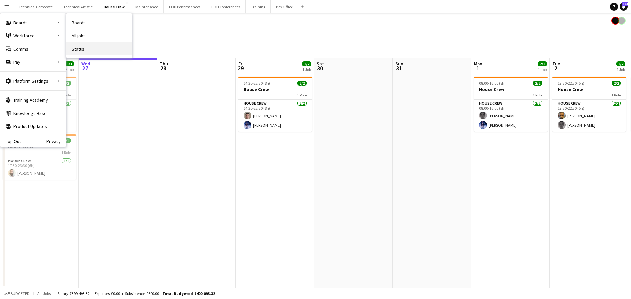
click at [95, 48] on link "Status" at bounding box center [99, 48] width 66 height 13
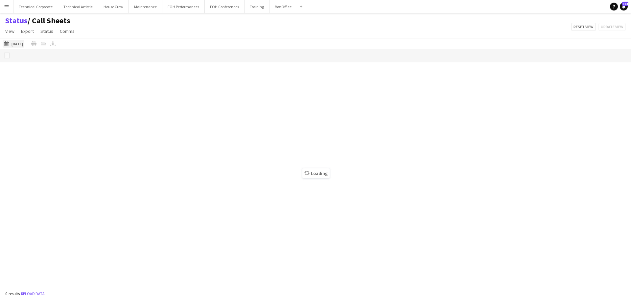
click at [14, 43] on button "[DATE] to [DATE] [DATE]" at bounding box center [14, 44] width 22 height 8
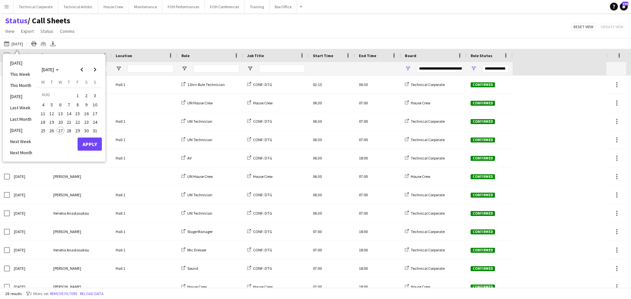
click at [76, 131] on span "29" at bounding box center [78, 131] width 8 height 8
click at [95, 72] on span "Next month" at bounding box center [94, 69] width 13 height 13
click at [44, 101] on span "1" at bounding box center [43, 104] width 8 height 8
click at [86, 154] on button "Apply" at bounding box center [90, 151] width 24 height 13
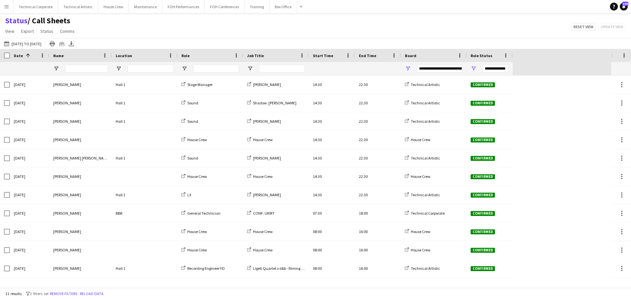
click at [411, 66] on div "**********" at bounding box center [434, 68] width 66 height 13
click at [409, 66] on span "Open Filter Menu" at bounding box center [408, 69] width 6 height 6
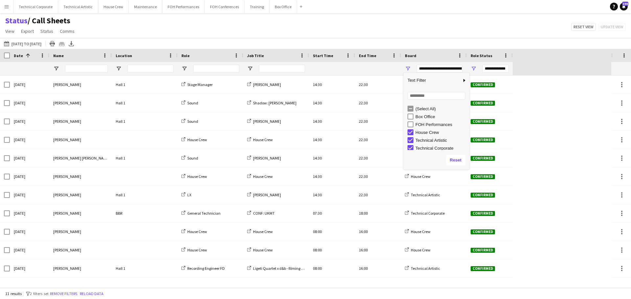
click at [362, 26] on div "Status / Call Sheets View Views Default view Call Sheets GB View Weekly Staffin…" at bounding box center [315, 27] width 631 height 22
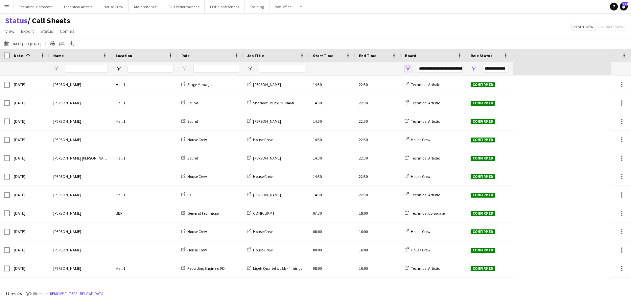
click at [408, 67] on span "Open Filter Menu" at bounding box center [408, 69] width 6 height 6
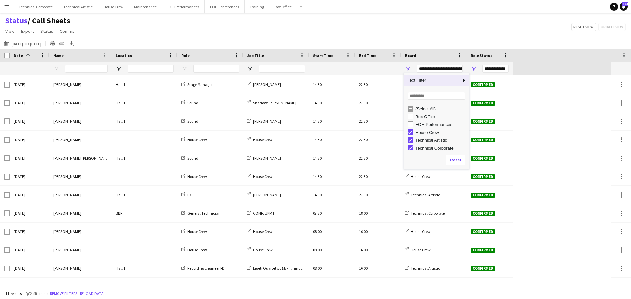
click at [300, 32] on div "Status / Call Sheets View Views Default view Call Sheets GB View Weekly Staffin…" at bounding box center [315, 27] width 631 height 22
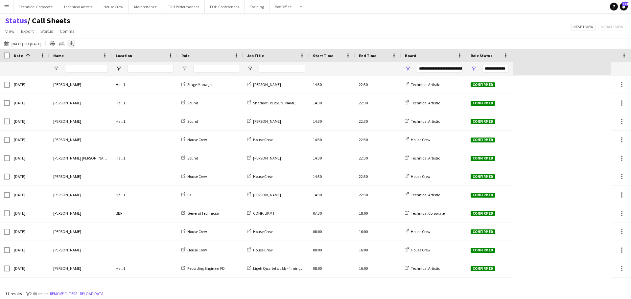
click at [74, 44] on icon "Export XLSX" at bounding box center [71, 43] width 5 height 5
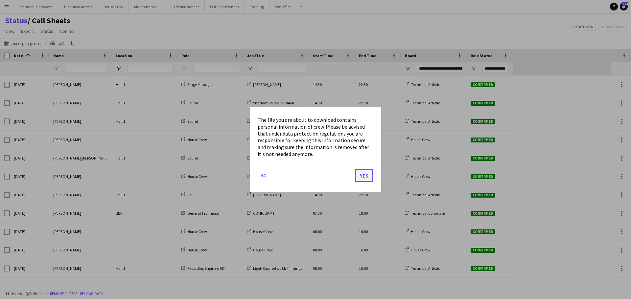
click at [359, 179] on button "Yes" at bounding box center [364, 175] width 18 height 13
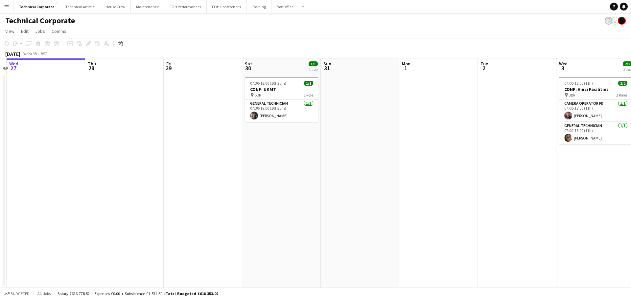
drag, startPoint x: 454, startPoint y: 168, endPoint x: 240, endPoint y: 180, distance: 214.5
click at [230, 182] on app-calendar-viewport "Sun 24 Mon 25 Tue 26 Wed 27 Thu 28 Fri 29 Sat 30 1/1 1 Job Sun 31 Mon 1 Tue 2 W…" at bounding box center [315, 173] width 631 height 230
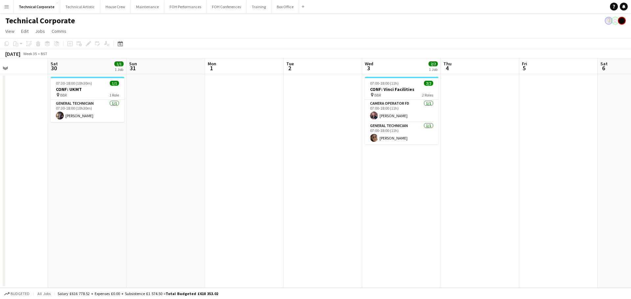
drag, startPoint x: 489, startPoint y: 171, endPoint x: 264, endPoint y: 210, distance: 228.8
click at [264, 210] on app-calendar-viewport "Tue 26 Wed 27 Thu 28 Fri 29 Sat 30 1/1 1 Job Sun 31 Mon 1 Tue 2 Wed 3 2/2 1 Job…" at bounding box center [315, 173] width 631 height 230
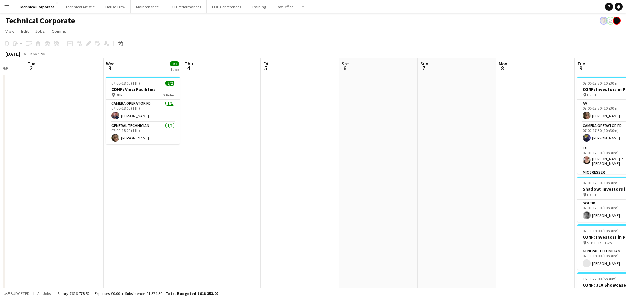
scroll to position [0, 285]
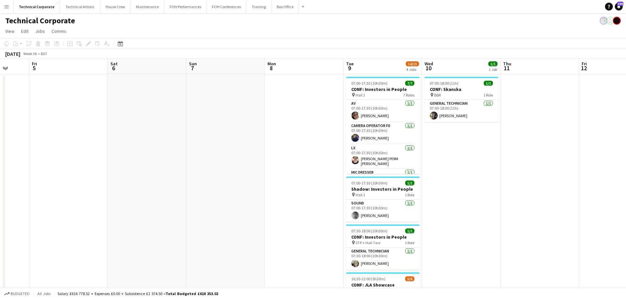
drag, startPoint x: 520, startPoint y: 184, endPoint x: 255, endPoint y: 212, distance: 266.3
click at [255, 212] on app-calendar-viewport "Mon 1 Tue 2 Wed 3 2/2 1 Job Thu 4 Fri 5 Sat 6 Sun 7 Mon 8 Tue 9 14/15 4 Jobs We…" at bounding box center [313, 226] width 626 height 337
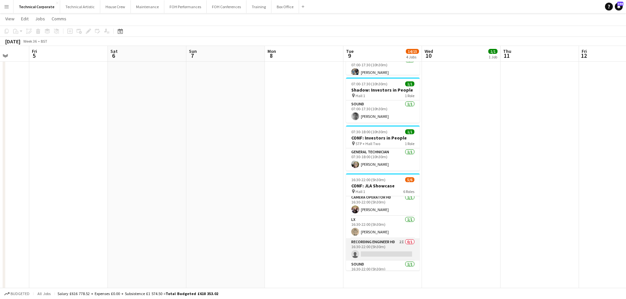
scroll to position [60, 0]
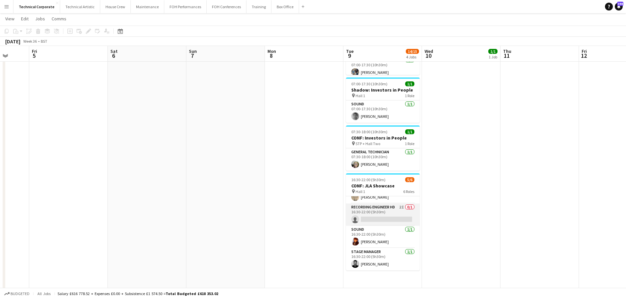
click at [391, 224] on app-card-role "Recording Engineer HD 2I 0/1 16:30-22:00 (5h30m) single-neutral-actions" at bounding box center [383, 215] width 74 height 22
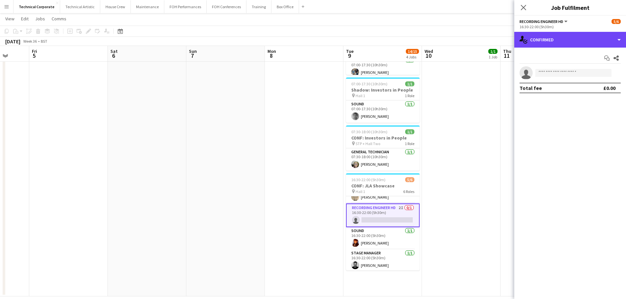
drag, startPoint x: 585, startPoint y: 40, endPoint x: 588, endPoint y: 47, distance: 7.9
click at [585, 40] on div "single-neutral-actions-check-2 Confirmed" at bounding box center [570, 40] width 112 height 16
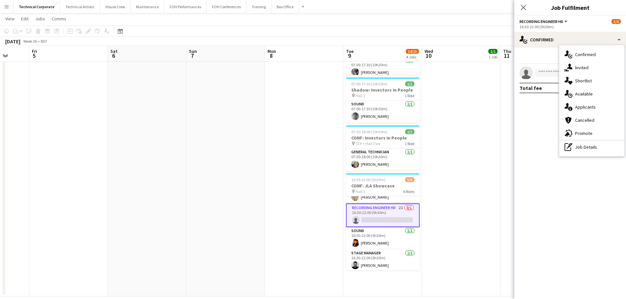
click at [596, 158] on mat-expansion-panel "check Confirmed Start chat Share single-neutral-actions Total fee £0.00" at bounding box center [570, 174] width 112 height 252
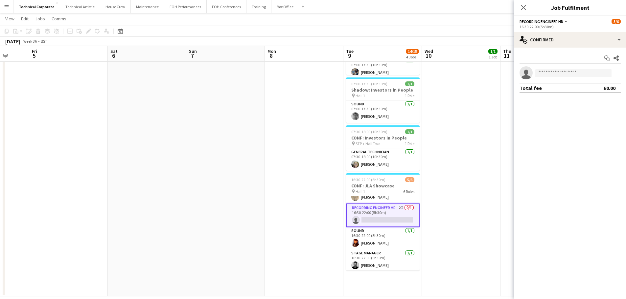
click at [595, 147] on mat-expansion-panel "check Confirmed Start chat Share single-neutral-actions Total fee £0.00" at bounding box center [570, 174] width 112 height 252
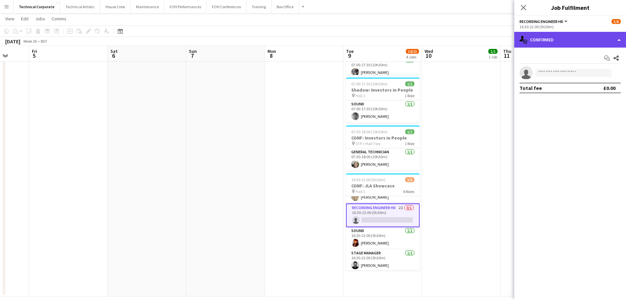
drag, startPoint x: 574, startPoint y: 37, endPoint x: 602, endPoint y: 98, distance: 66.6
click at [574, 38] on div "single-neutral-actions-check-2 Confirmed" at bounding box center [570, 40] width 112 height 16
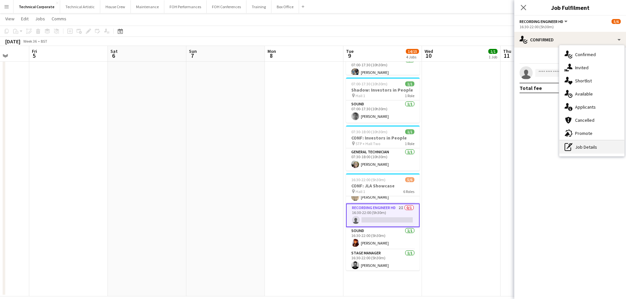
click at [600, 153] on div "pen-write Job Details" at bounding box center [591, 147] width 65 height 13
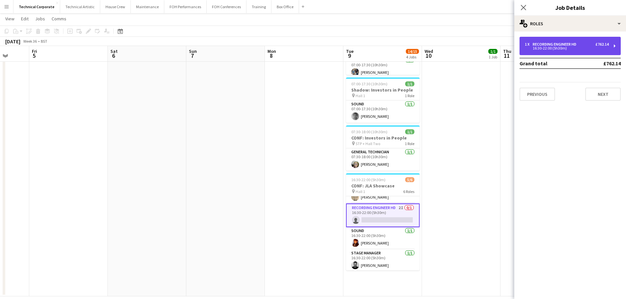
click at [587, 44] on div "1 x Recording Engineer HD £762.14" at bounding box center [567, 44] width 84 height 5
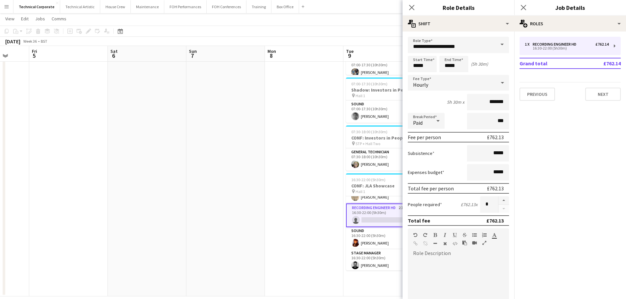
click at [446, 81] on div "Hourly" at bounding box center [452, 83] width 88 height 16
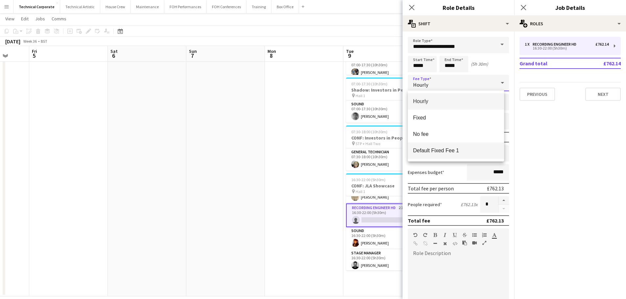
click at [453, 148] on span "Default Fixed Fee 1" at bounding box center [456, 151] width 86 height 6
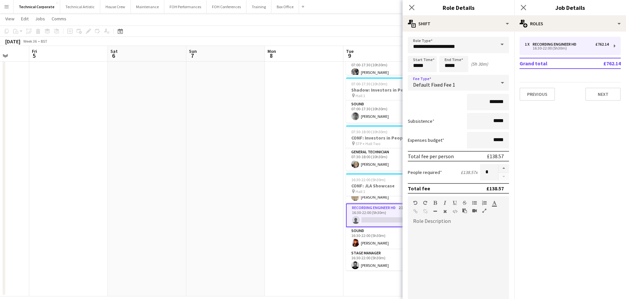
click at [289, 150] on app-date-cell at bounding box center [304, 136] width 79 height 322
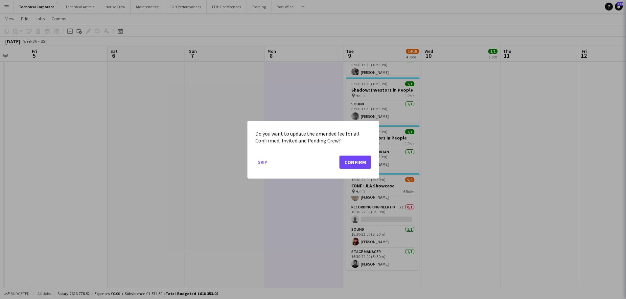
scroll to position [0, 0]
click at [355, 164] on button "Confirm" at bounding box center [355, 161] width 32 height 13
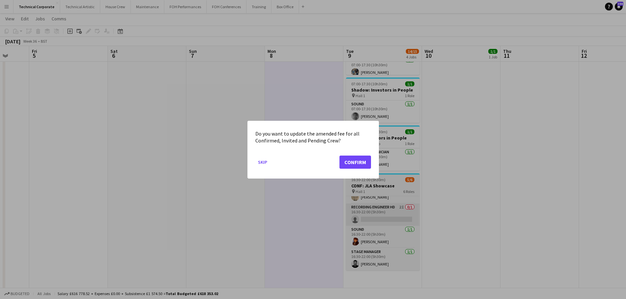
scroll to position [99, 0]
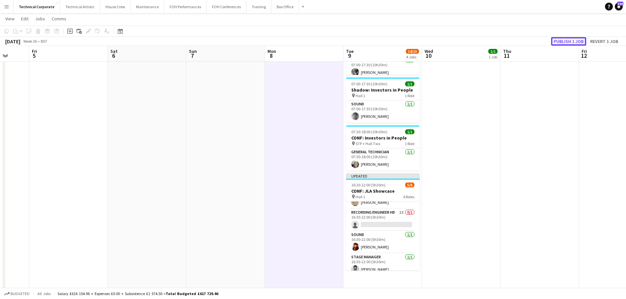
click at [562, 41] on button "Publish 1 job" at bounding box center [568, 41] width 35 height 9
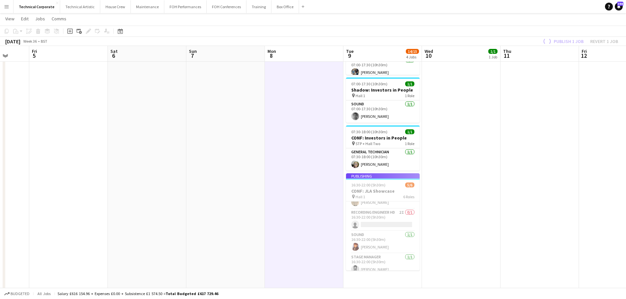
click at [364, 226] on app-job-card "Publishing 16:30-22:00 (5h30m) 5/6 CONF: JLA Showcase pin Hall 1 6 Roles AV 1/1…" at bounding box center [383, 221] width 74 height 97
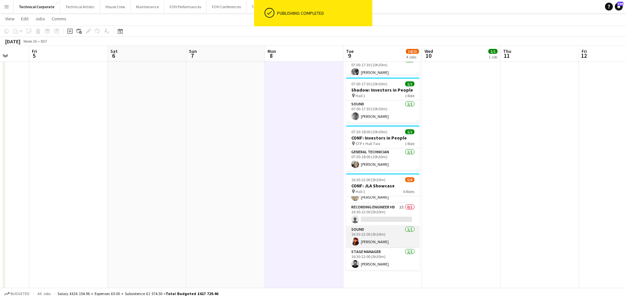
click at [389, 227] on app-card-role "Sound 1/1 16:30-22:00 (5h30m) Daniel Pye" at bounding box center [383, 237] width 74 height 22
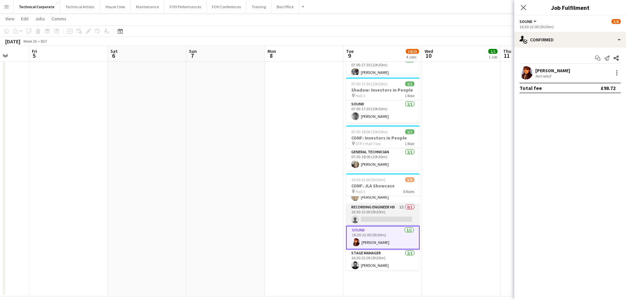
click at [403, 209] on app-card-role "Recording Engineer HD 2I 0/1 16:30-22:00 (5h30m) single-neutral-actions" at bounding box center [383, 215] width 74 height 22
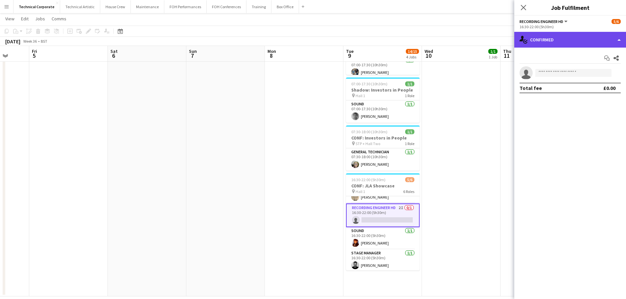
click at [571, 43] on div "single-neutral-actions-check-2 Confirmed" at bounding box center [570, 40] width 112 height 16
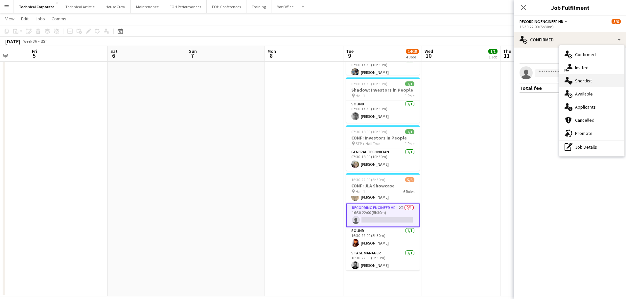
click at [588, 76] on div "single-neutral-actions-heart Shortlist" at bounding box center [591, 80] width 65 height 13
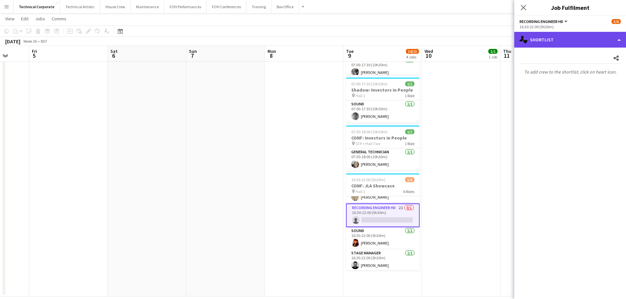
click at [588, 40] on div "single-neutral-actions-heart Shortlist" at bounding box center [570, 40] width 112 height 16
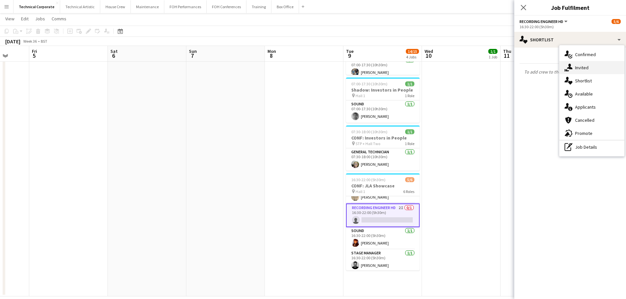
click at [592, 73] on div "single-neutral-actions-share-1 Invited" at bounding box center [591, 67] width 65 height 13
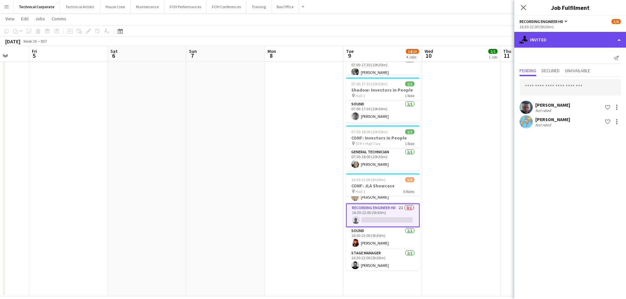
click at [593, 46] on div "single-neutral-actions-share-1 Invited" at bounding box center [570, 40] width 112 height 16
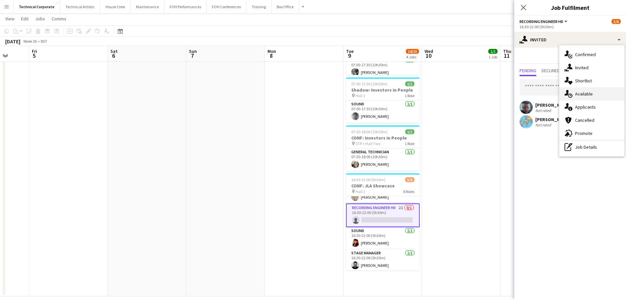
click at [596, 91] on div "single-neutral-actions-upload Available" at bounding box center [591, 93] width 65 height 13
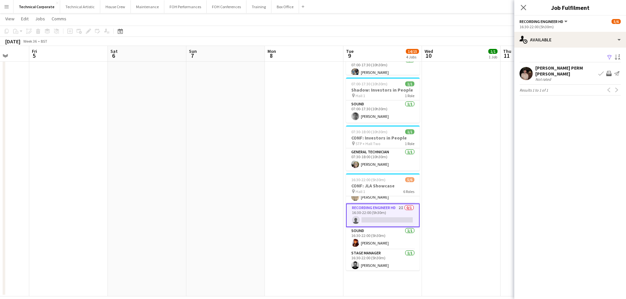
click at [473, 194] on app-date-cell "07:00-18:00 (11h) 1/1 CONF: Skanska pin BBR 1 Role General Technician 1/1 07:00…" at bounding box center [461, 136] width 79 height 322
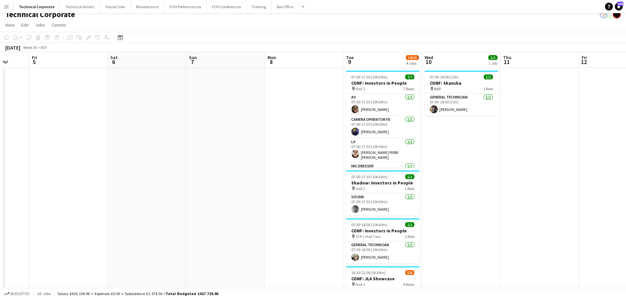
scroll to position [0, 0]
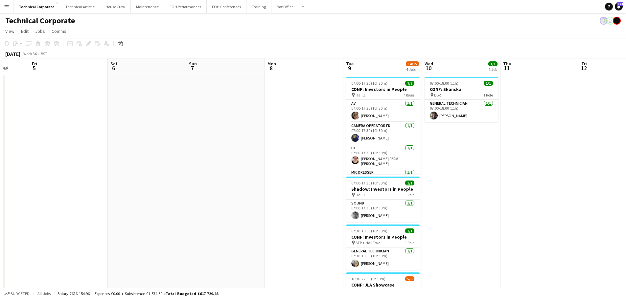
click at [458, 172] on app-date-cell "07:00-18:00 (11h) 1/1 CONF: Skanska pin BBR 1 Role General Technician 1/1 07:00…" at bounding box center [461, 235] width 79 height 322
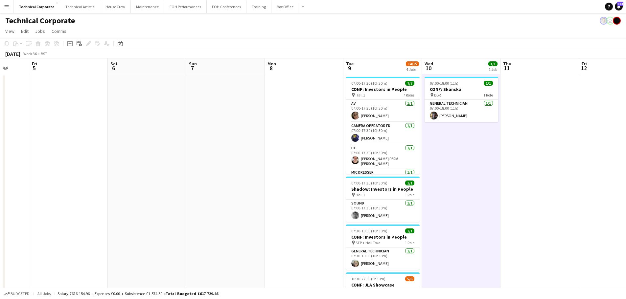
click at [458, 172] on app-date-cell "07:00-18:00 (11h) 1/1 CONF: Skanska pin BBR 1 Role General Technician 1/1 07:00…" at bounding box center [461, 235] width 79 height 322
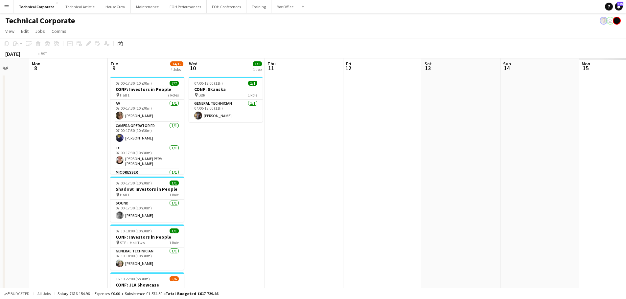
drag, startPoint x: 416, startPoint y: 156, endPoint x: 194, endPoint y: 160, distance: 222.5
click at [137, 162] on app-calendar-viewport "Thu 4 Fri 5 Sat 6 Sun 7 Mon 8 Tue 9 14/15 4 Jobs Wed 10 1/1 1 Job Thu 11 Fri 12…" at bounding box center [313, 226] width 626 height 337
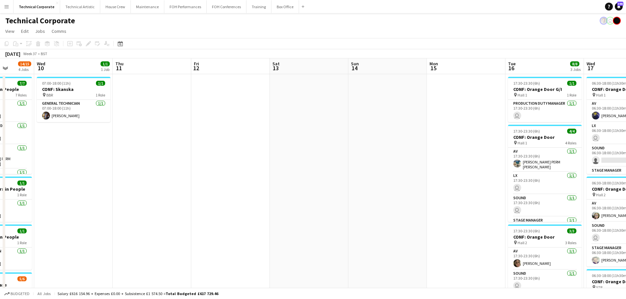
drag, startPoint x: 517, startPoint y: 171, endPoint x: 558, endPoint y: 183, distance: 42.6
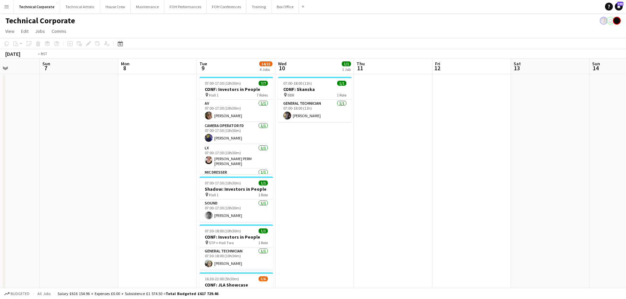
drag, startPoint x: 331, startPoint y: 192, endPoint x: 489, endPoint y: 174, distance: 159.4
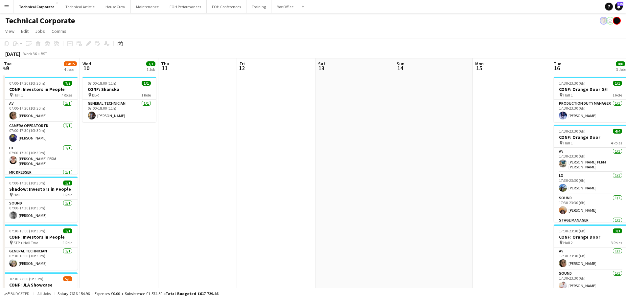
drag, startPoint x: 358, startPoint y: 185, endPoint x: 218, endPoint y: 184, distance: 140.3
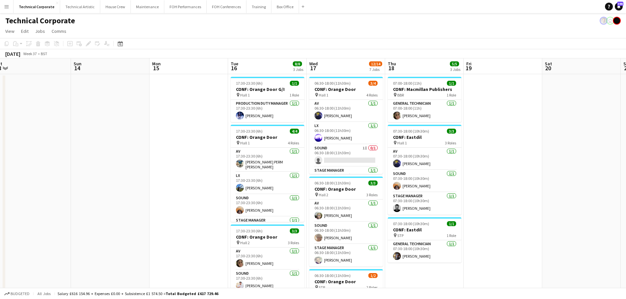
scroll to position [0, 266]
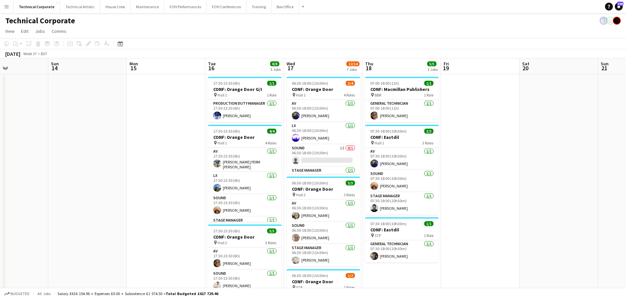
drag, startPoint x: 594, startPoint y: 183, endPoint x: 476, endPoint y: 186, distance: 117.7
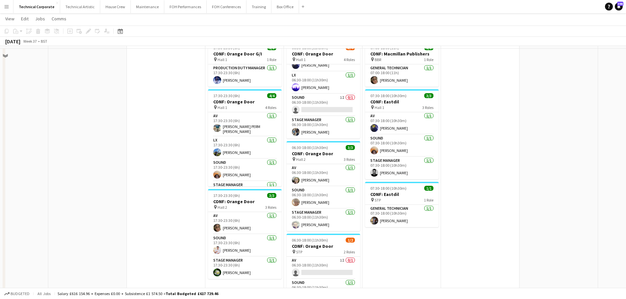
scroll to position [22, 0]
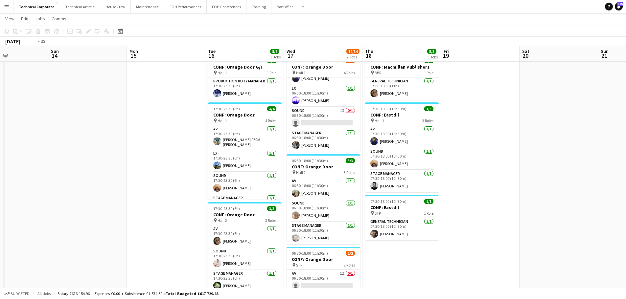
drag, startPoint x: 481, startPoint y: 175, endPoint x: 205, endPoint y: 187, distance: 275.6
click at [203, 187] on app-calendar-viewport "Wed 10 1/1 1 Job Thu 11 Fri 12 Sat 13 Sun 14 Mon 15 Tue 16 8/8 3 Jobs Wed 17 12…" at bounding box center [313, 277] width 626 height 547
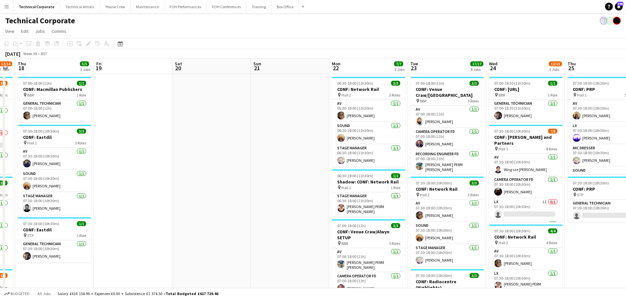
scroll to position [0, 249]
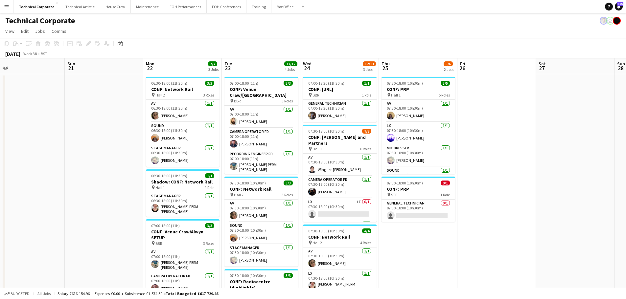
drag, startPoint x: 514, startPoint y: 168, endPoint x: 312, endPoint y: 163, distance: 201.5
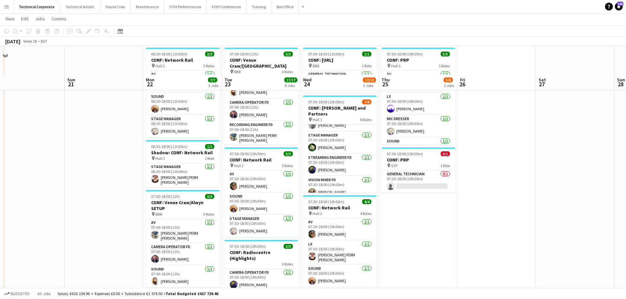
scroll to position [99, 0]
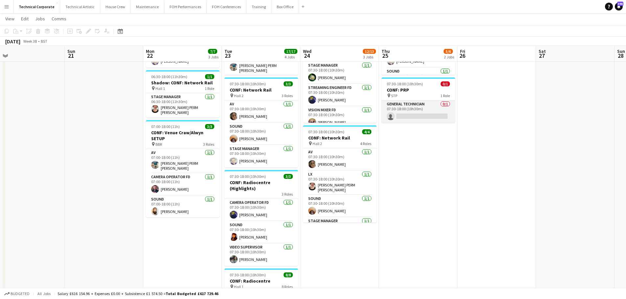
click at [430, 116] on app-card-role "General Technician 0/1 07:30-18:00 (10h30m) single-neutral-actions" at bounding box center [418, 112] width 74 height 22
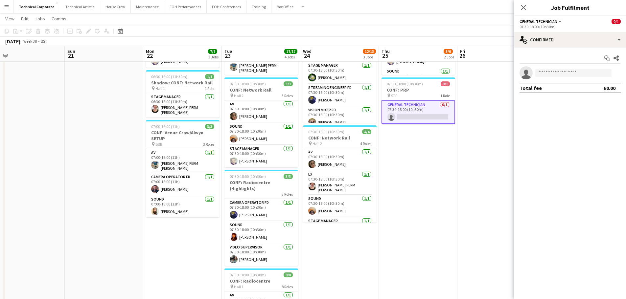
click at [566, 51] on div "Start chat Share single-neutral-actions Total fee £0.00" at bounding box center [570, 73] width 112 height 51
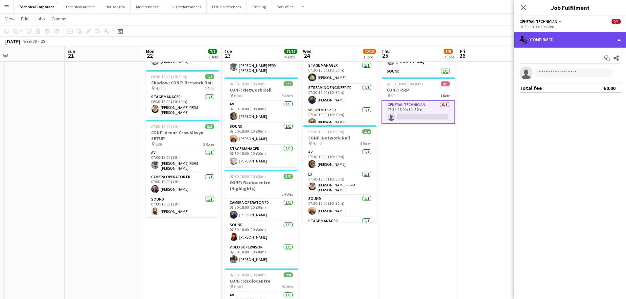
click at [573, 44] on div "single-neutral-actions-check-2 Confirmed" at bounding box center [570, 40] width 112 height 16
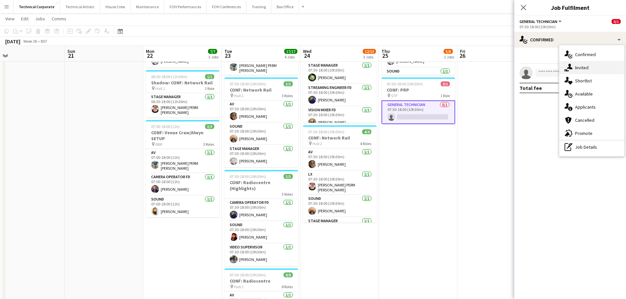
click at [595, 73] on div "single-neutral-actions-share-1 Invited" at bounding box center [591, 67] width 65 height 13
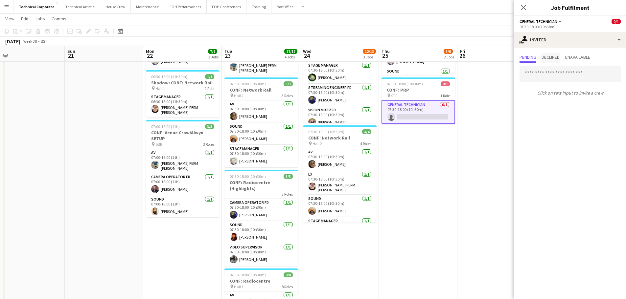
drag, startPoint x: 563, startPoint y: 64, endPoint x: 560, endPoint y: 61, distance: 4.2
click at [562, 64] on div "Click on text input to invite a crew" at bounding box center [570, 80] width 112 height 35
click at [560, 61] on span "Declined" at bounding box center [550, 58] width 18 height 10
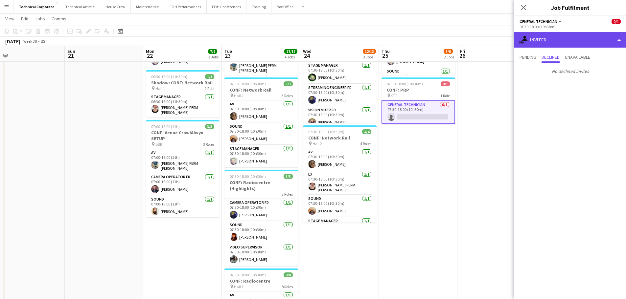
click at [587, 42] on div "single-neutral-actions-share-1 Invited" at bounding box center [570, 40] width 112 height 16
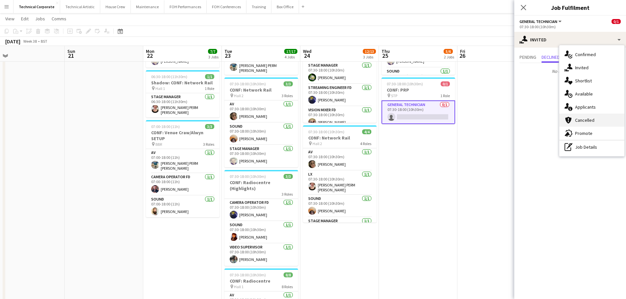
click at [590, 117] on div "cancellation Cancelled" at bounding box center [591, 120] width 65 height 13
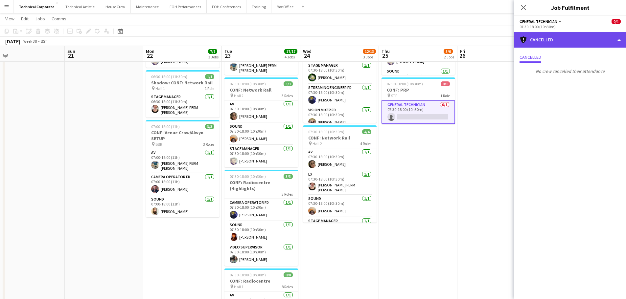
click at [567, 39] on div "cancellation Cancelled" at bounding box center [570, 40] width 112 height 16
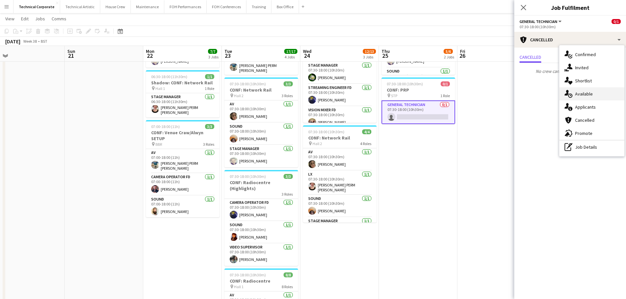
click at [597, 96] on div "single-neutral-actions-upload Available" at bounding box center [591, 93] width 65 height 13
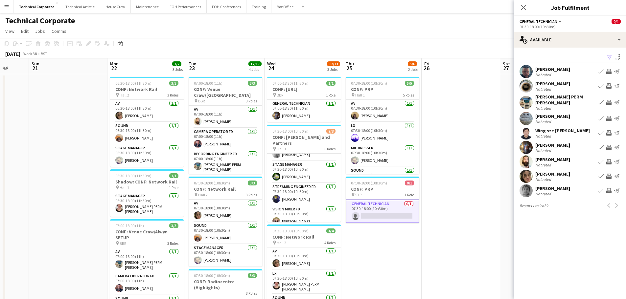
scroll to position [0, 296]
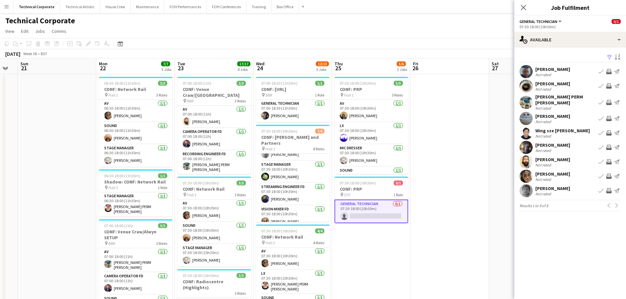
drag, startPoint x: 480, startPoint y: 159, endPoint x: 434, endPoint y: 165, distance: 46.4
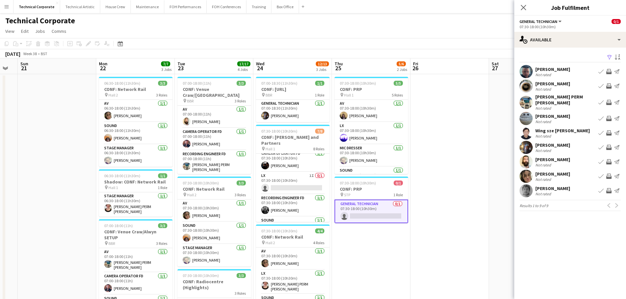
scroll to position [0, 0]
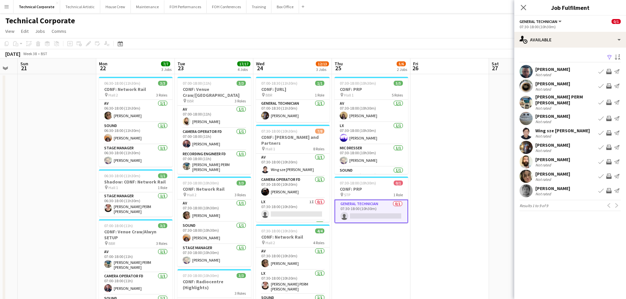
click at [609, 145] on app-icon "Invite crew" at bounding box center [608, 147] width 5 height 5
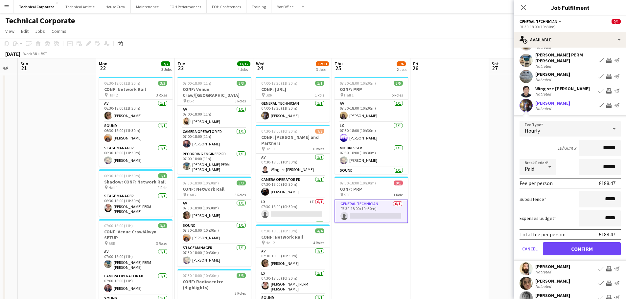
scroll to position [65, 0]
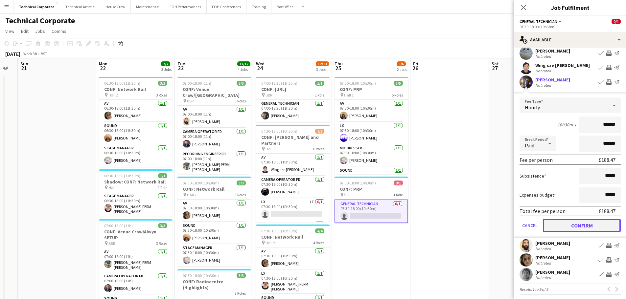
click at [591, 225] on button "Confirm" at bounding box center [582, 225] width 78 height 13
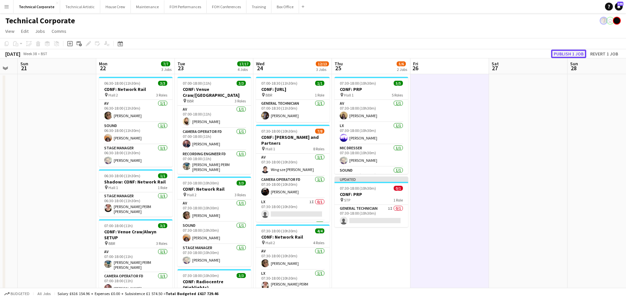
click at [565, 56] on button "Publish 1 job" at bounding box center [568, 54] width 35 height 9
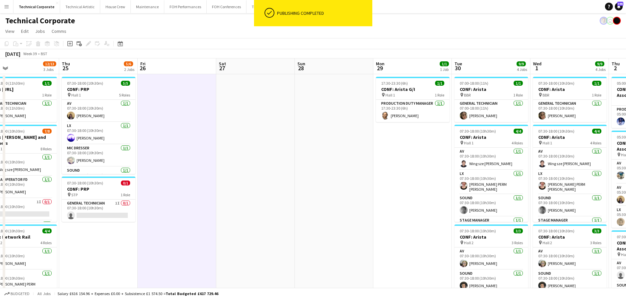
drag, startPoint x: 533, startPoint y: 135, endPoint x: 278, endPoint y: 184, distance: 259.6
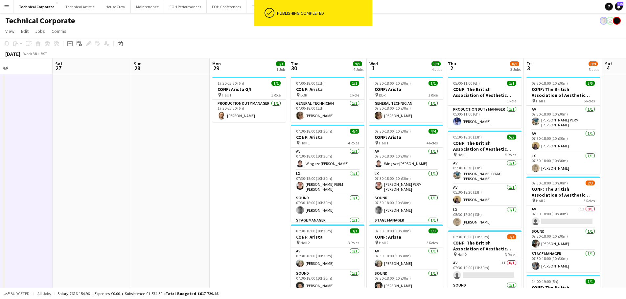
drag, startPoint x: 286, startPoint y: 226, endPoint x: 177, endPoint y: 214, distance: 109.1
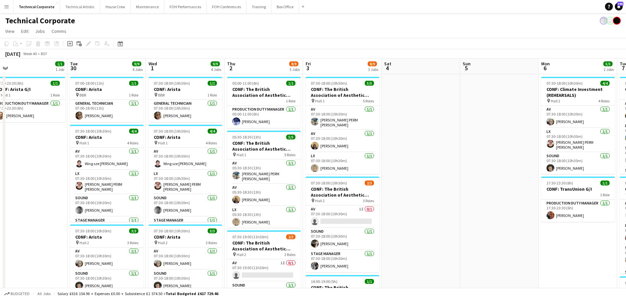
scroll to position [0, 251]
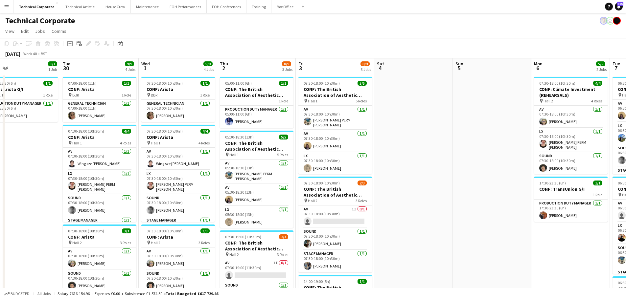
drag, startPoint x: 386, startPoint y: 167, endPoint x: 131, endPoint y: 175, distance: 255.1
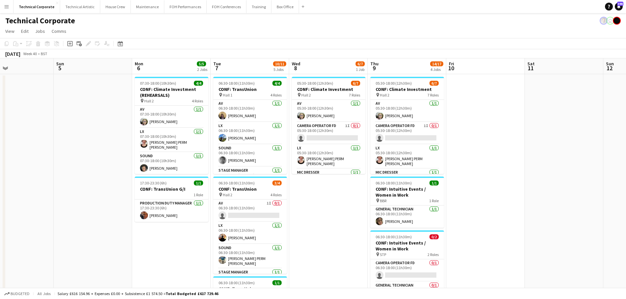
drag, startPoint x: 381, startPoint y: 236, endPoint x: 341, endPoint y: 238, distance: 40.5
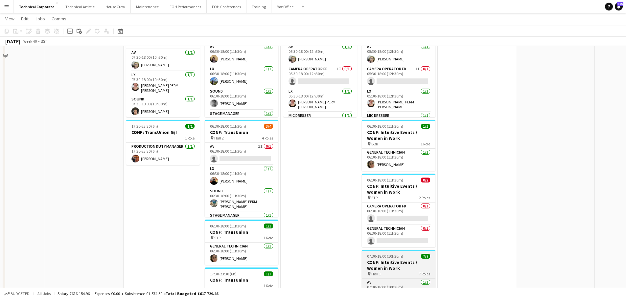
scroll to position [66, 0]
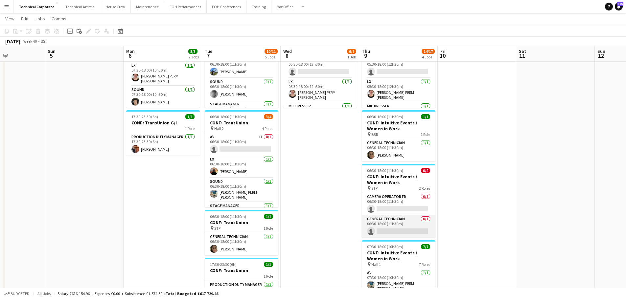
click at [412, 222] on app-card-role "General Technician 0/1 06:30-18:00 (11h30m) single-neutral-actions" at bounding box center [399, 227] width 74 height 22
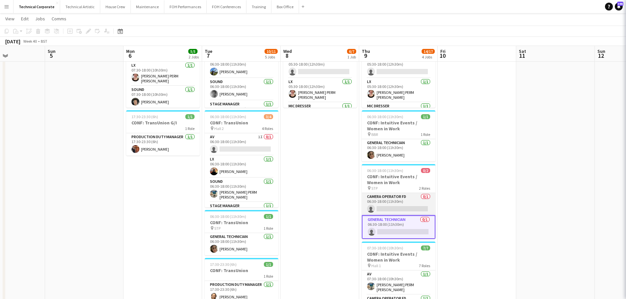
click at [414, 209] on app-card-role "Camera Operator FD 0/1 06:30-18:00 (11h30m) single-neutral-actions" at bounding box center [399, 204] width 74 height 22
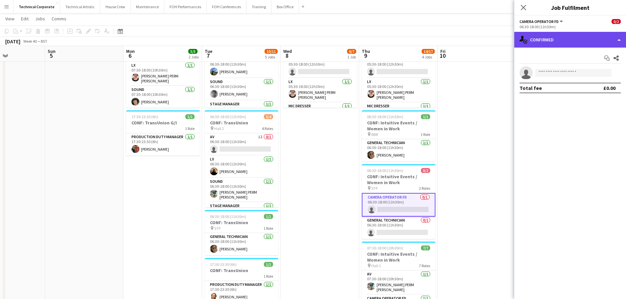
click at [563, 38] on div "single-neutral-actions-check-2 Confirmed" at bounding box center [570, 40] width 112 height 16
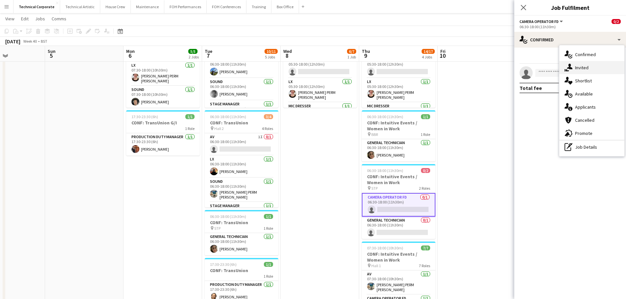
drag, startPoint x: 594, startPoint y: 69, endPoint x: 584, endPoint y: 72, distance: 11.4
click at [594, 69] on div "single-neutral-actions-share-1 Invited" at bounding box center [591, 67] width 65 height 13
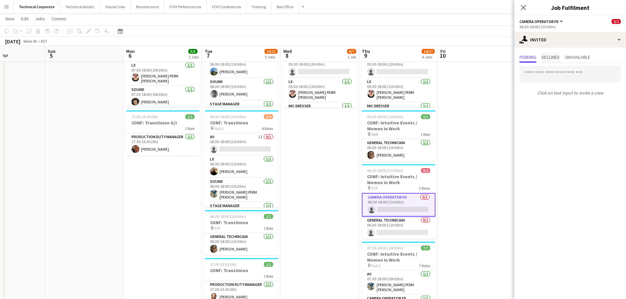
click at [552, 61] on span "Declined" at bounding box center [550, 58] width 18 height 10
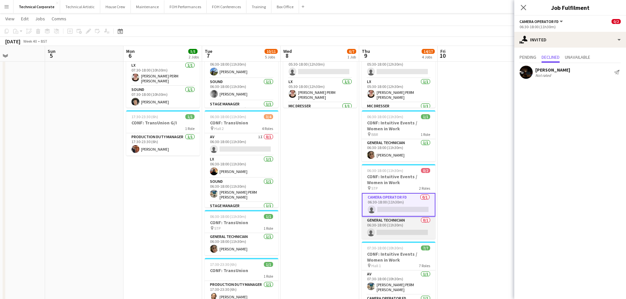
click at [396, 230] on app-card-role "General Technician 0/1 06:30-18:00 (11h30m) single-neutral-actions" at bounding box center [399, 228] width 74 height 22
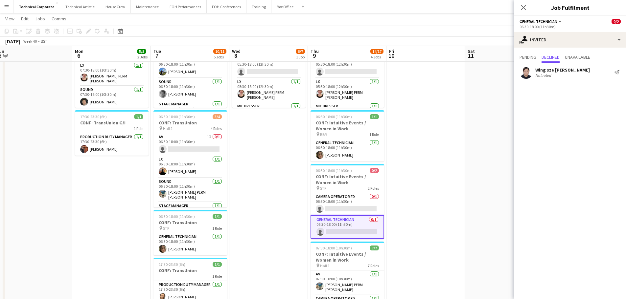
scroll to position [0, 286]
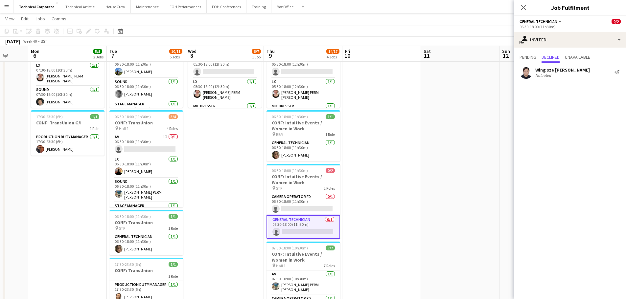
drag, startPoint x: 406, startPoint y: 206, endPoint x: 311, endPoint y: 212, distance: 95.5
click at [311, 212] on app-calendar-viewport "Thu 2 8/9 3 Jobs Fri 3 8/9 3 Jobs Sat 4 Sun 5 Mon 6 5/5 2 Jobs Tue 7 10/11 5 Jo…" at bounding box center [313, 233] width 626 height 547
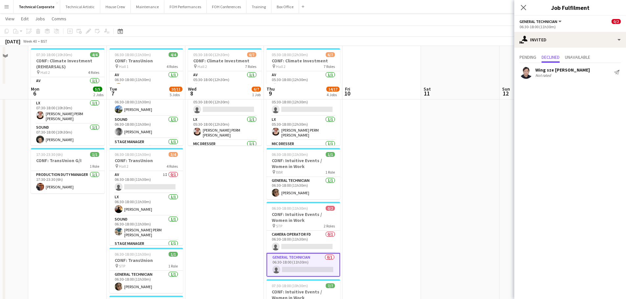
scroll to position [0, 0]
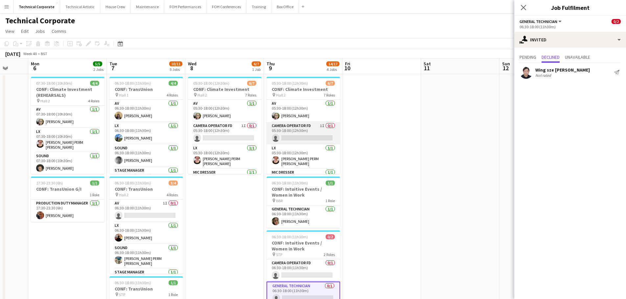
click at [317, 130] on app-card-role "Camera Operator FD 1I 0/1 05:30-18:00 (12h30m) single-neutral-actions" at bounding box center [303, 133] width 74 height 22
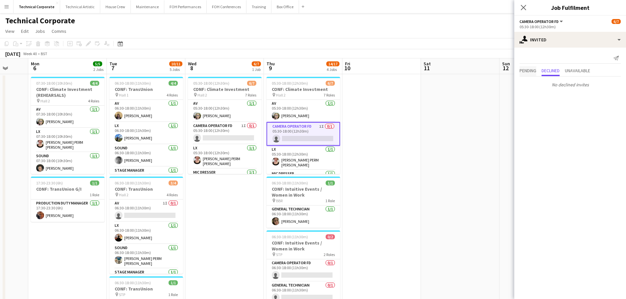
click at [536, 70] on span "Pending" at bounding box center [527, 70] width 17 height 5
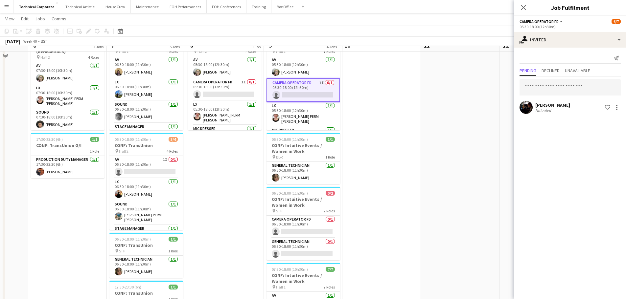
scroll to position [33, 0]
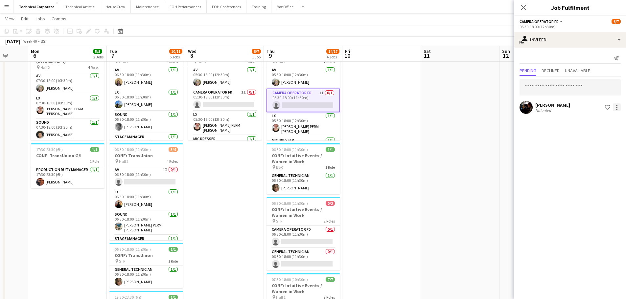
click at [617, 109] on div at bounding box center [617, 107] width 8 height 8
click at [585, 172] on button "Cancel invitation" at bounding box center [595, 167] width 49 height 16
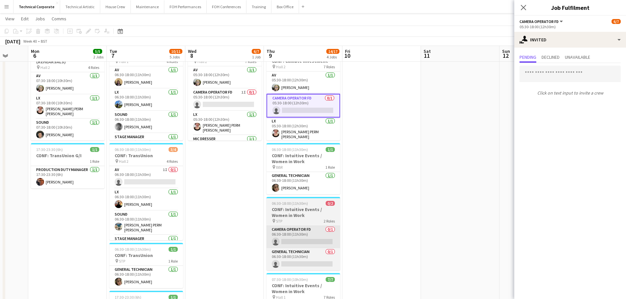
click at [325, 237] on app-card-role "Camera Operator FD 0/1 06:30-18:00 (11h30m) single-neutral-actions" at bounding box center [303, 237] width 74 height 22
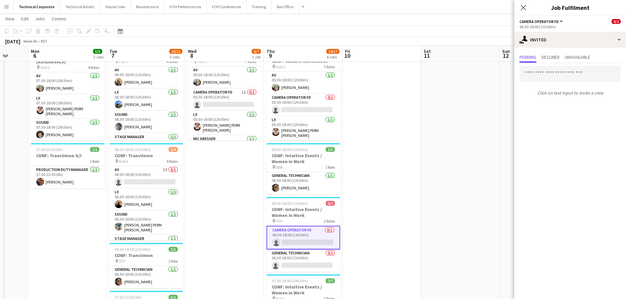
click at [560, 32] on app-options-switcher "Camera Operator FD All roles Camera Operator FD 0/2 06:30-18:00 (11h30m)" at bounding box center [570, 24] width 112 height 16
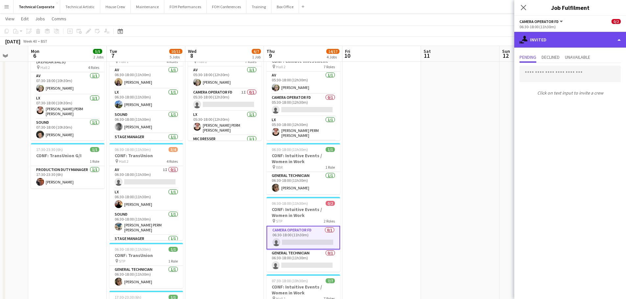
click at [569, 42] on div "single-neutral-actions-share-1 Invited" at bounding box center [570, 40] width 112 height 16
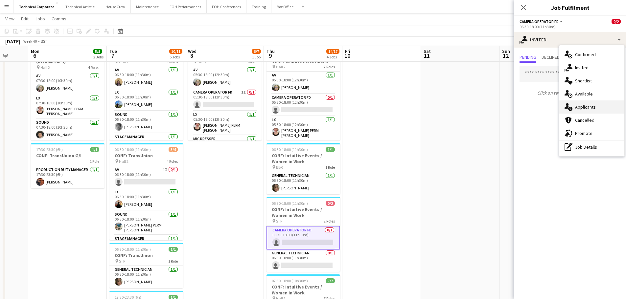
click at [597, 101] on div "single-neutral-actions-information Applicants" at bounding box center [591, 107] width 65 height 13
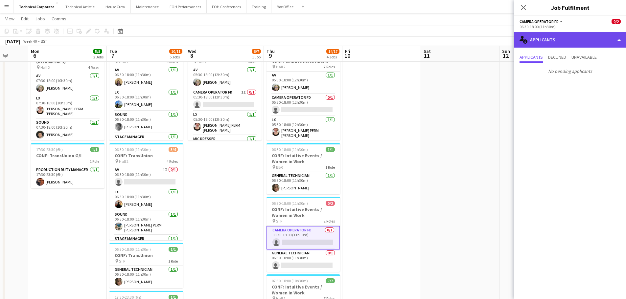
click at [575, 42] on div "single-neutral-actions-information Applicants" at bounding box center [570, 40] width 112 height 16
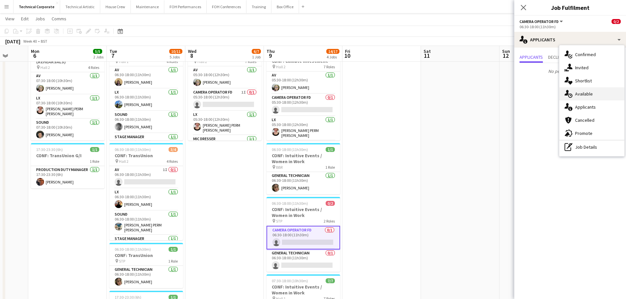
click at [583, 89] on div "single-neutral-actions-upload Available" at bounding box center [591, 93] width 65 height 13
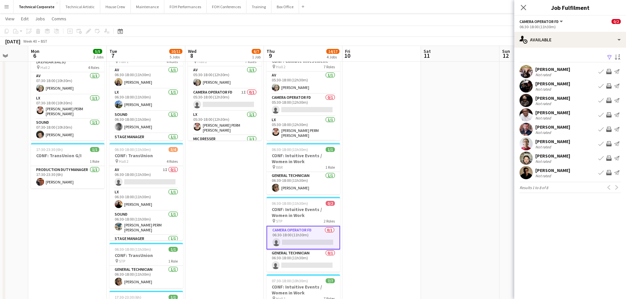
click at [612, 86] on button "Invite crew" at bounding box center [609, 86] width 8 height 8
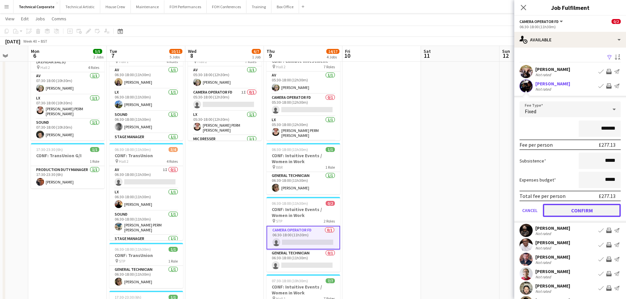
click at [585, 209] on button "Confirm" at bounding box center [582, 210] width 78 height 13
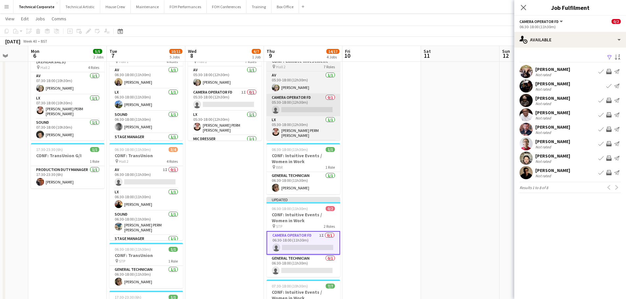
click at [329, 106] on app-card-role "Camera Operator FD 0/1 05:30-18:00 (12h30m) single-neutral-actions" at bounding box center [303, 105] width 74 height 22
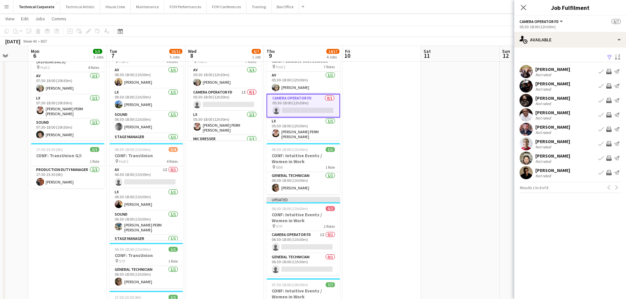
click at [576, 56] on div "Filter Sort asc" at bounding box center [569, 58] width 101 height 10
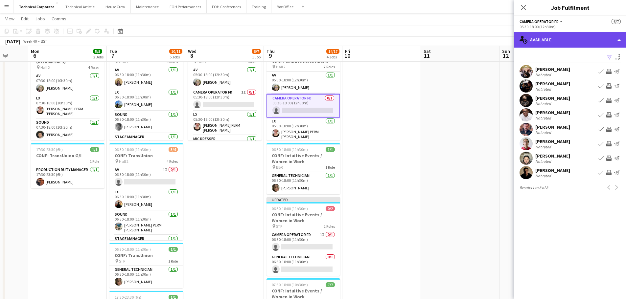
click at [577, 44] on div "single-neutral-actions-upload Available" at bounding box center [570, 40] width 112 height 16
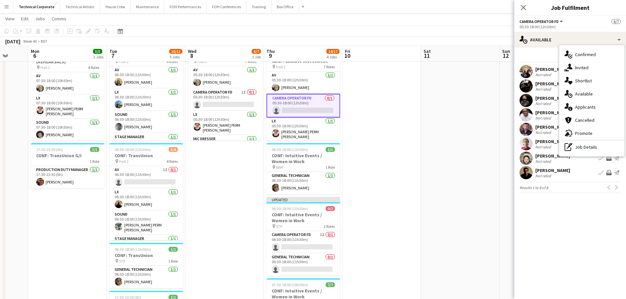
drag, startPoint x: 577, startPoint y: 64, endPoint x: 574, endPoint y: 67, distance: 4.2
click at [578, 64] on div "single-neutral-actions-share-1 Invited" at bounding box center [591, 67] width 65 height 13
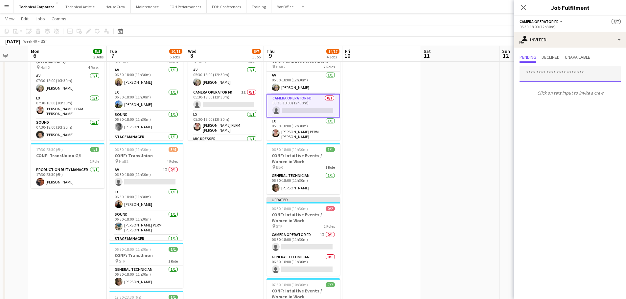
click at [545, 72] on input "text" at bounding box center [569, 74] width 101 height 16
type input "***"
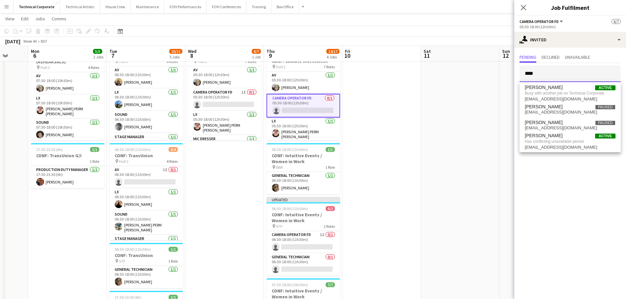
drag, startPoint x: 545, startPoint y: 70, endPoint x: 456, endPoint y: 68, distance: 89.1
click at [456, 68] on body "Menu Boards Boards Boards All jobs Status Workforce Workforce My Workforce Recr…" at bounding box center [313, 259] width 626 height 584
drag, startPoint x: 408, startPoint y: 164, endPoint x: 402, endPoint y: 173, distance: 11.8
click at [408, 164] on app-date-cell at bounding box center [381, 290] width 79 height 499
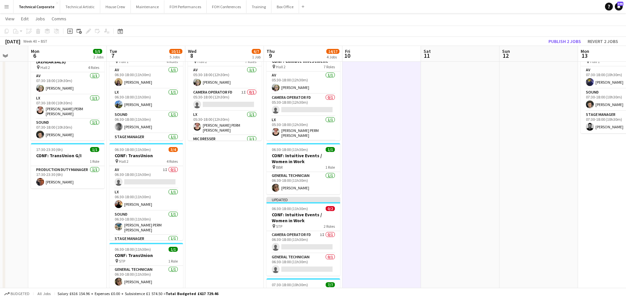
scroll to position [0, 287]
click at [284, 252] on app-card-role "Camera Operator FD 1I 0/1 06:30-18:00 (11h30m) single-neutral-actions" at bounding box center [303, 242] width 74 height 22
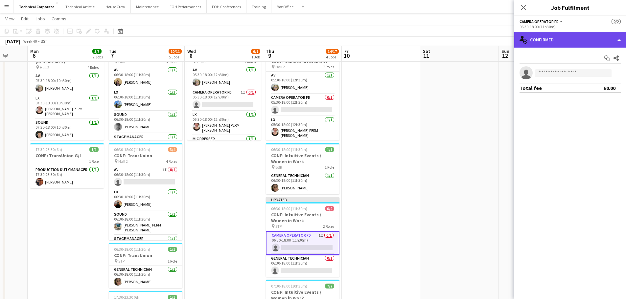
click at [568, 42] on div "single-neutral-actions-check-2 Confirmed" at bounding box center [570, 40] width 112 height 16
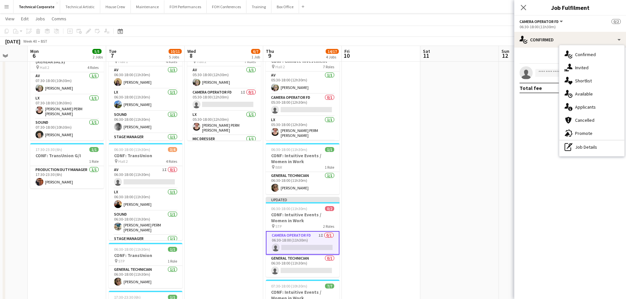
click at [388, 190] on app-date-cell at bounding box center [381, 290] width 79 height 499
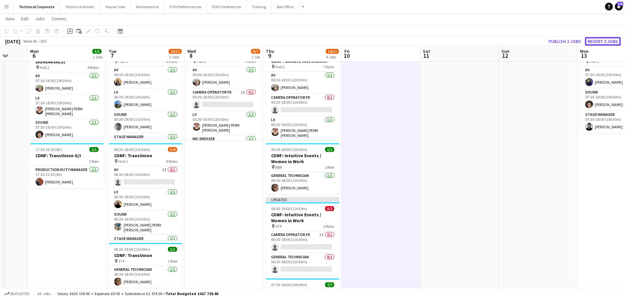
click at [598, 40] on button "Revert 2 jobs" at bounding box center [603, 41] width 36 height 9
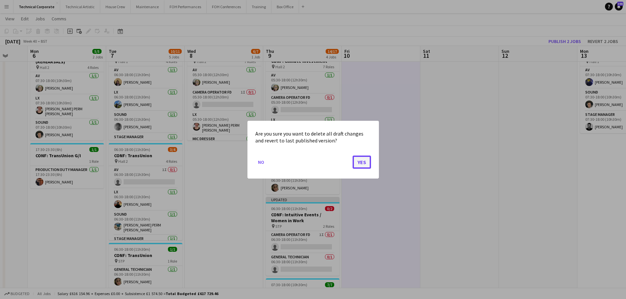
click at [360, 159] on button "Yes" at bounding box center [362, 161] width 18 height 13
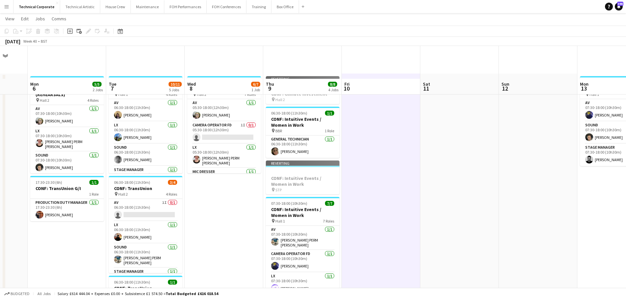
scroll to position [33, 0]
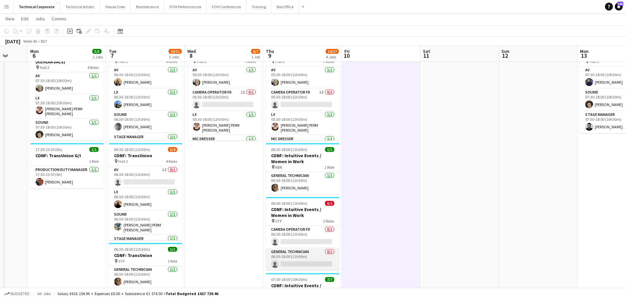
click at [302, 251] on app-card-role "General Technician 0/1 06:30-18:00 (11h30m) single-neutral-actions" at bounding box center [303, 259] width 74 height 22
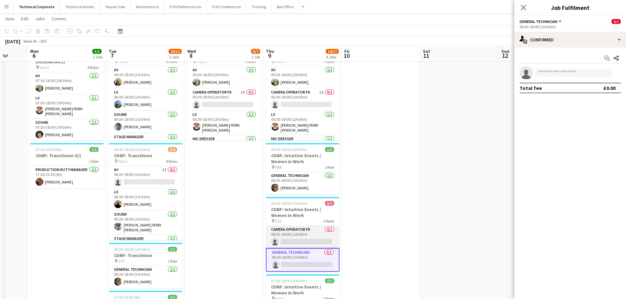
click at [304, 241] on app-card-role "Camera Operator FD 0/1 06:30-18:00 (11h30m) single-neutral-actions" at bounding box center [303, 237] width 74 height 22
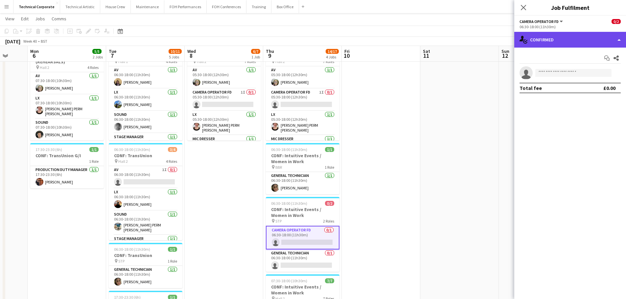
click at [547, 33] on div "single-neutral-actions-check-2 Confirmed" at bounding box center [570, 40] width 112 height 16
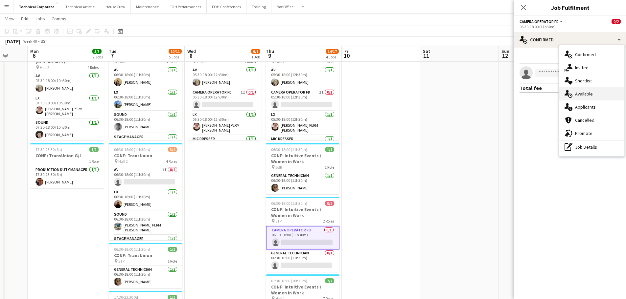
click at [575, 90] on div "single-neutral-actions-upload Available" at bounding box center [591, 93] width 65 height 13
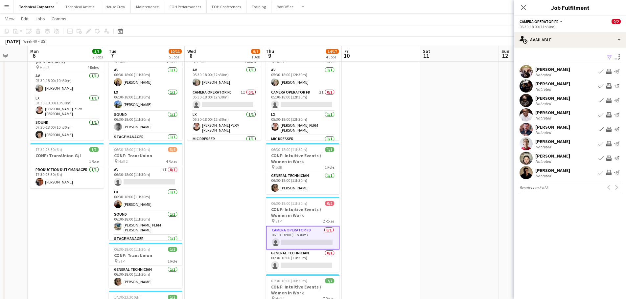
click at [610, 127] on app-icon "Invite crew" at bounding box center [608, 129] width 5 height 5
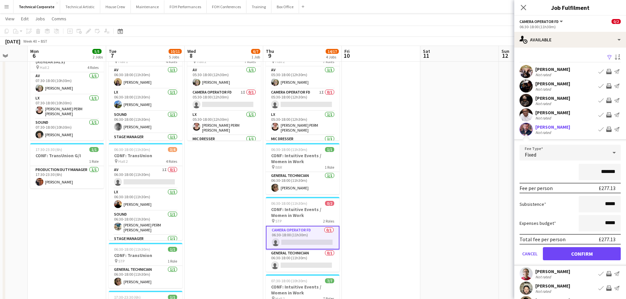
click at [585, 244] on div "Total fee per person £277.13" at bounding box center [569, 239] width 101 height 11
click at [585, 246] on form "Fee Type Fixed ******* Fee per person £277.13 Subsistence ***** Expenses budget…" at bounding box center [570, 205] width 112 height 121
click at [550, 257] on button "Confirm" at bounding box center [582, 253] width 78 height 13
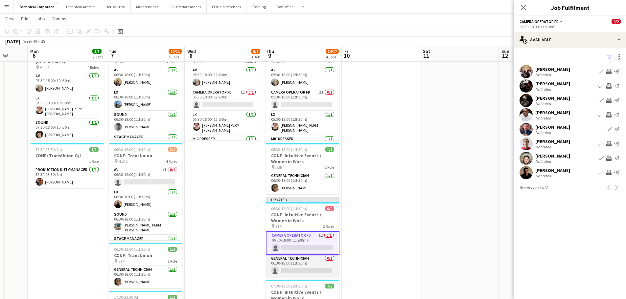
click at [304, 265] on app-card-role "General Technician 0/1 06:30-18:00 (11h30m) single-neutral-actions" at bounding box center [303, 266] width 74 height 22
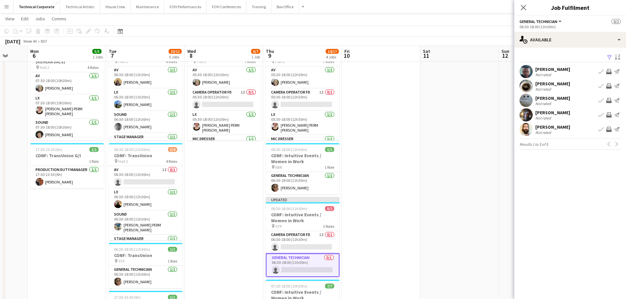
click at [608, 114] on app-icon "Invite crew" at bounding box center [608, 114] width 5 height 5
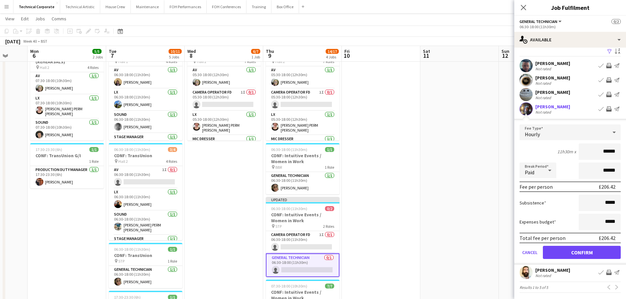
scroll to position [8, 0]
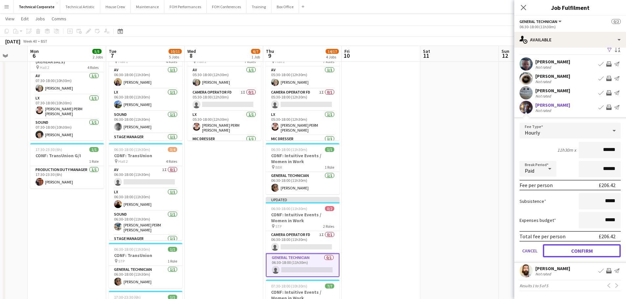
click at [568, 245] on button "Confirm" at bounding box center [582, 250] width 78 height 13
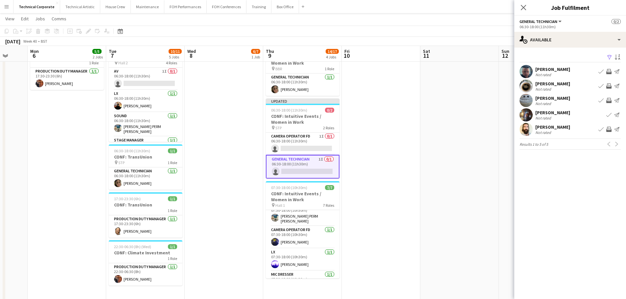
scroll to position [0, 0]
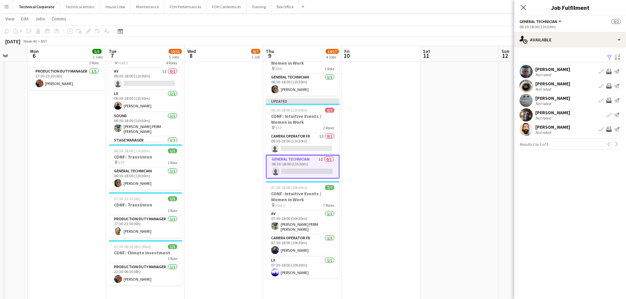
click at [362, 195] on app-date-cell at bounding box center [381, 191] width 79 height 499
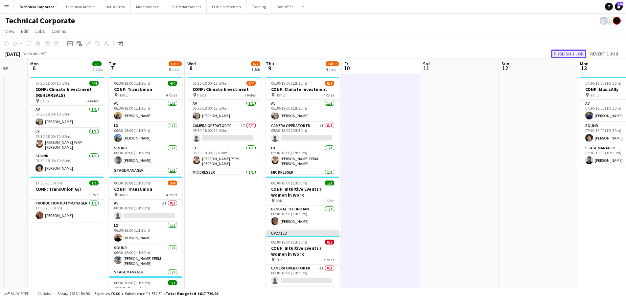
click at [565, 51] on button "Publish 1 job" at bounding box center [568, 54] width 35 height 9
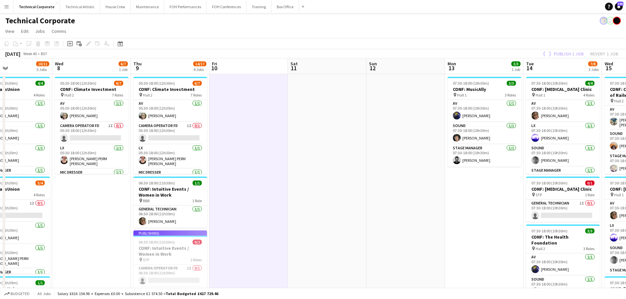
drag, startPoint x: 469, startPoint y: 162, endPoint x: 401, endPoint y: 175, distance: 68.5
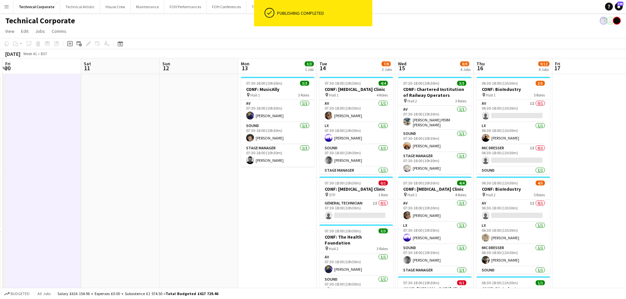
scroll to position [0, 336]
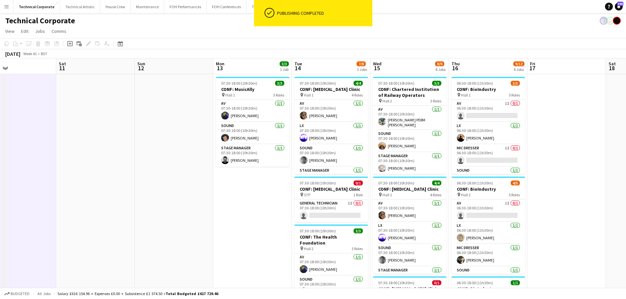
drag, startPoint x: 459, startPoint y: 183, endPoint x: 228, endPoint y: 187, distance: 231.7
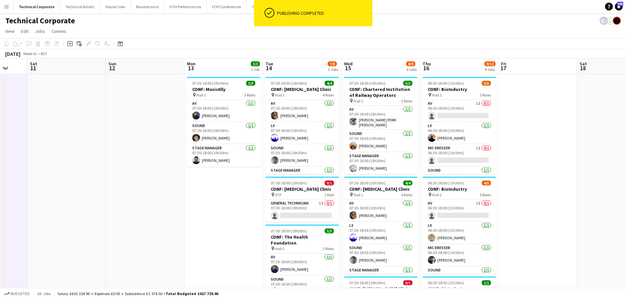
scroll to position [0, 279]
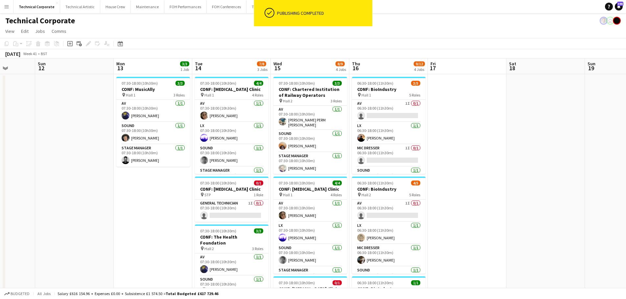
drag, startPoint x: 549, startPoint y: 169, endPoint x: 449, endPoint y: 184, distance: 100.7
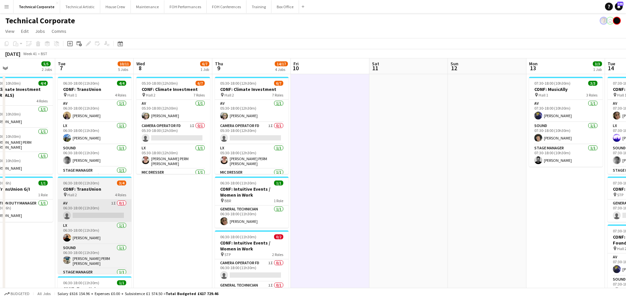
drag, startPoint x: 404, startPoint y: 180, endPoint x: 147, endPoint y: 207, distance: 258.7
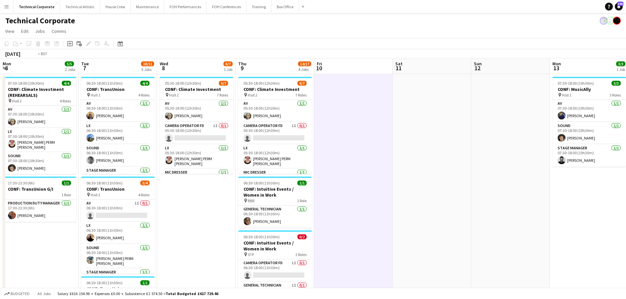
drag, startPoint x: 258, startPoint y: 205, endPoint x: 296, endPoint y: 202, distance: 38.3
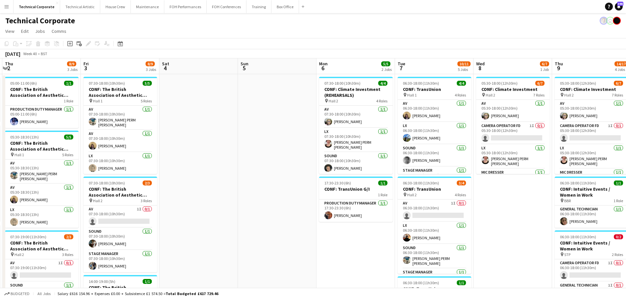
drag, startPoint x: 173, startPoint y: 196, endPoint x: 338, endPoint y: 184, distance: 166.1
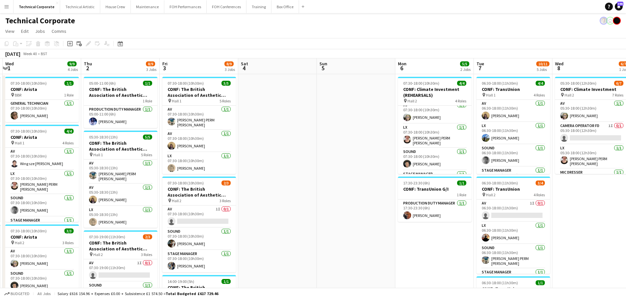
scroll to position [0, 0]
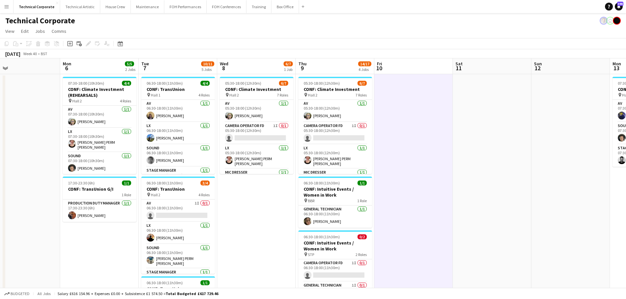
drag, startPoint x: 590, startPoint y: 187, endPoint x: 254, endPoint y: 190, distance: 335.8
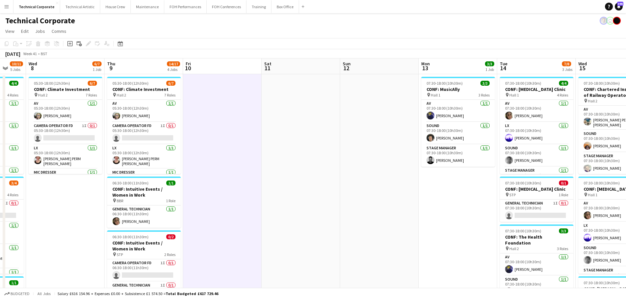
drag, startPoint x: 495, startPoint y: 195, endPoint x: 413, endPoint y: 195, distance: 81.8
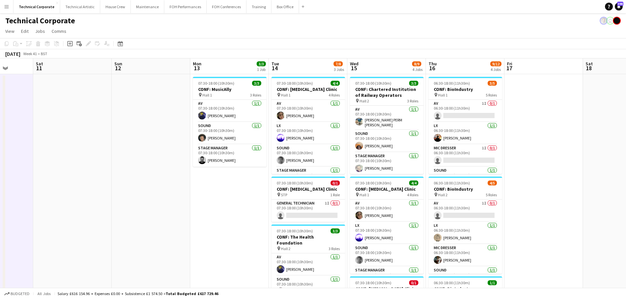
scroll to position [0, 312]
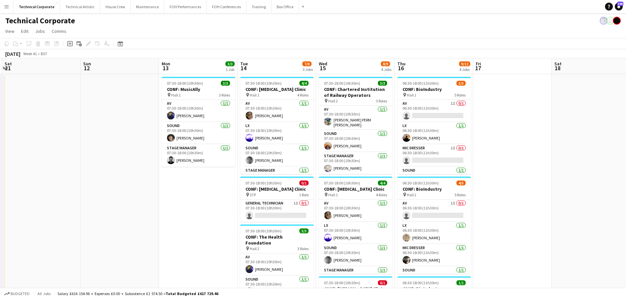
drag, startPoint x: 454, startPoint y: 196, endPoint x: 301, endPoint y: 196, distance: 152.8
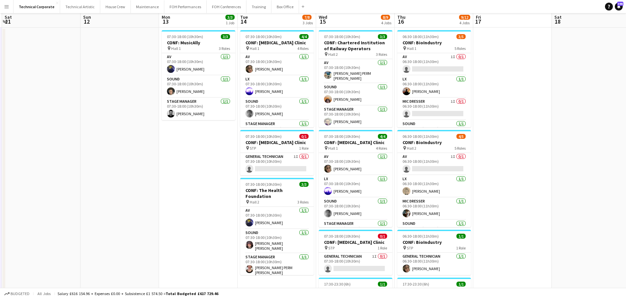
scroll to position [0, 0]
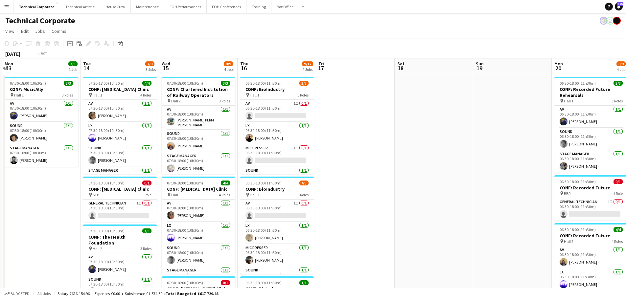
drag, startPoint x: 579, startPoint y: 154, endPoint x: 313, endPoint y: 155, distance: 265.8
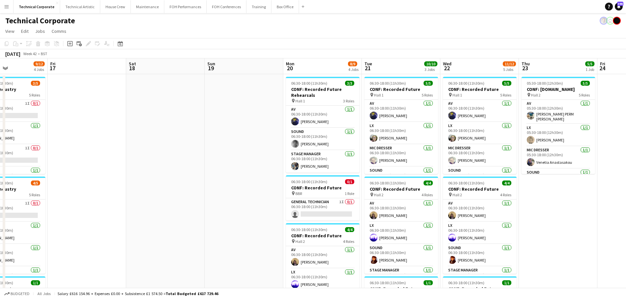
scroll to position [0, 270]
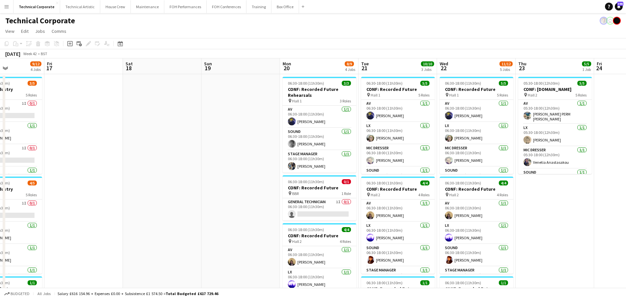
drag, startPoint x: 483, startPoint y: 151, endPoint x: 333, endPoint y: 155, distance: 149.9
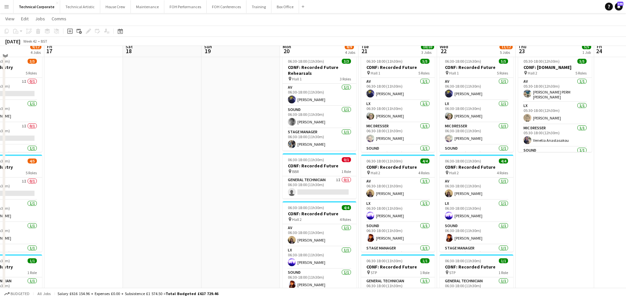
scroll to position [33, 0]
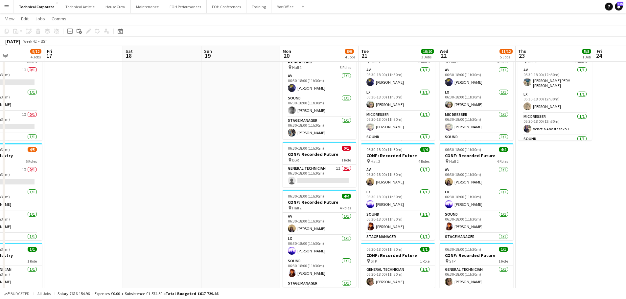
click at [250, 111] on app-date-cell at bounding box center [240, 290] width 79 height 499
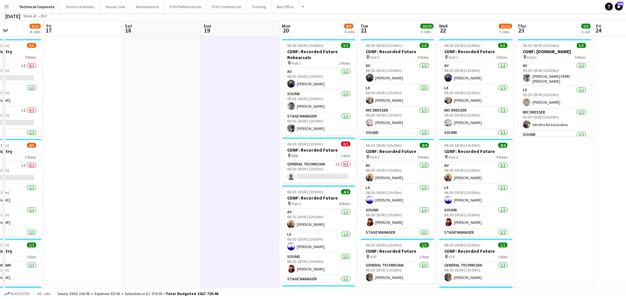
scroll to position [0, 0]
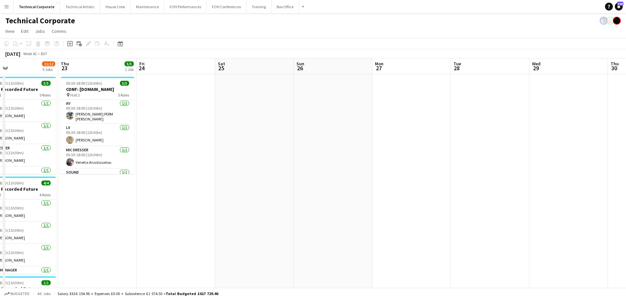
drag, startPoint x: 380, startPoint y: 163, endPoint x: 166, endPoint y: 198, distance: 216.3
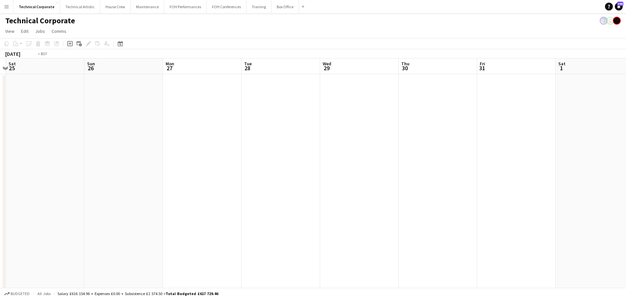
drag, startPoint x: 141, startPoint y: 190, endPoint x: 176, endPoint y: 189, distance: 35.2
drag, startPoint x: 470, startPoint y: 157, endPoint x: 517, endPoint y: 145, distance: 49.3
drag, startPoint x: 341, startPoint y: 156, endPoint x: 463, endPoint y: 150, distance: 122.0
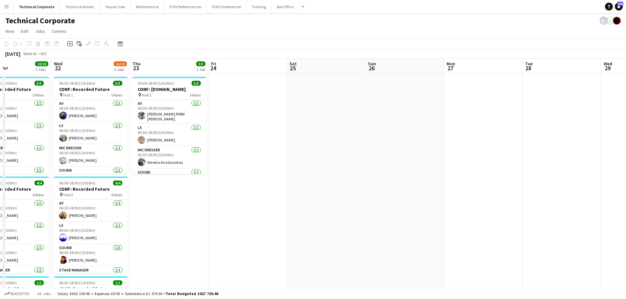
drag, startPoint x: 188, startPoint y: 177, endPoint x: 469, endPoint y: 174, distance: 280.9
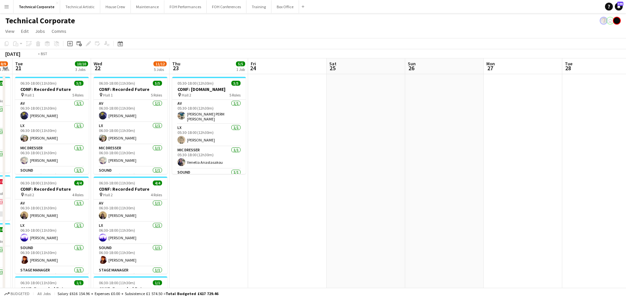
drag, startPoint x: 200, startPoint y: 179, endPoint x: 427, endPoint y: 173, distance: 226.8
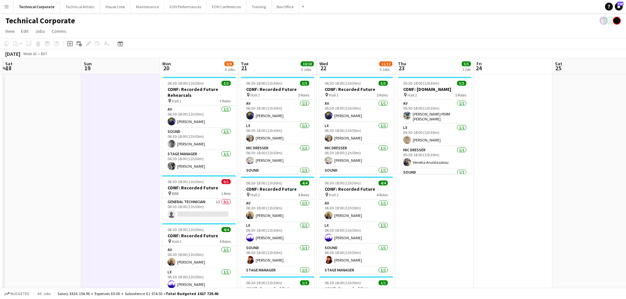
click at [626, 140] on html "Menu Boards Boards Boards All jobs Status Workforce Workforce My Workforce Recr…" at bounding box center [313, 292] width 626 height 585
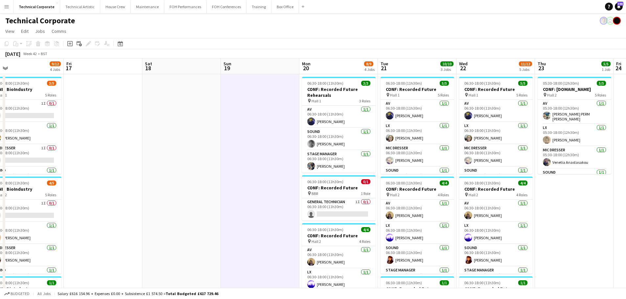
drag, startPoint x: 258, startPoint y: 178, endPoint x: 283, endPoint y: 188, distance: 27.2
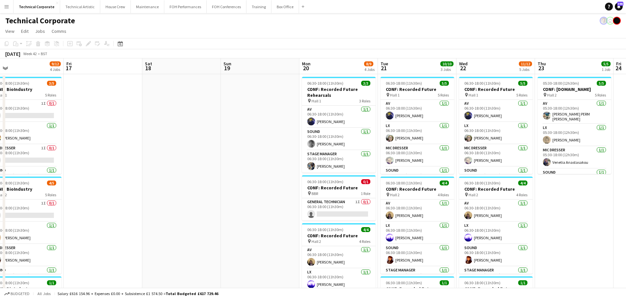
drag, startPoint x: 345, startPoint y: 202, endPoint x: 235, endPoint y: 202, distance: 110.1
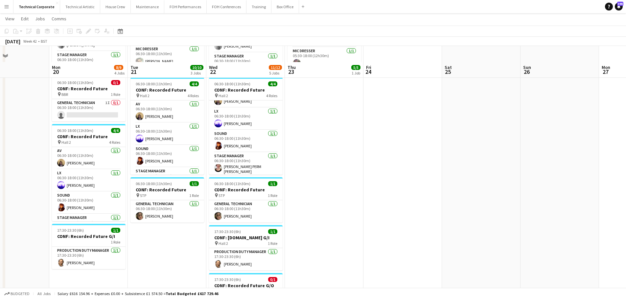
scroll to position [164, 0]
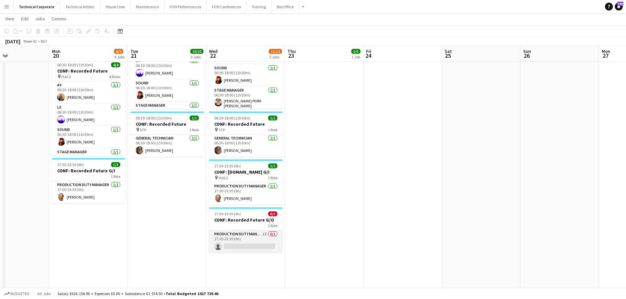
click at [271, 241] on app-card-role "Production Duty Manager 1I 0/1 17:30-23:30 (6h) single-neutral-actions" at bounding box center [246, 242] width 74 height 22
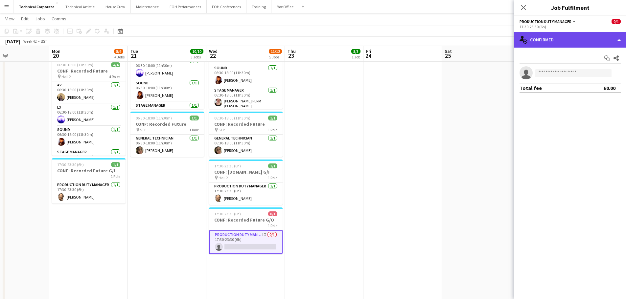
click at [573, 44] on div "single-neutral-actions-check-2 Confirmed" at bounding box center [570, 40] width 112 height 16
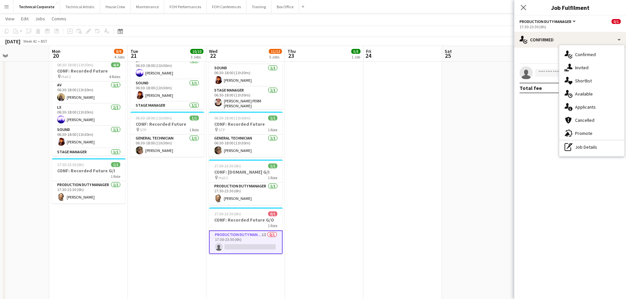
click at [582, 66] on div "single-neutral-actions-share-1 Invited" at bounding box center [591, 67] width 65 height 13
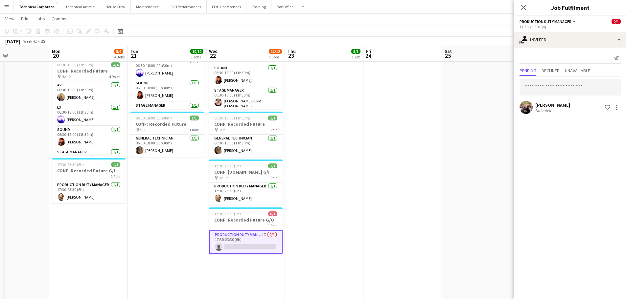
click at [369, 171] on app-date-cell at bounding box center [402, 158] width 79 height 499
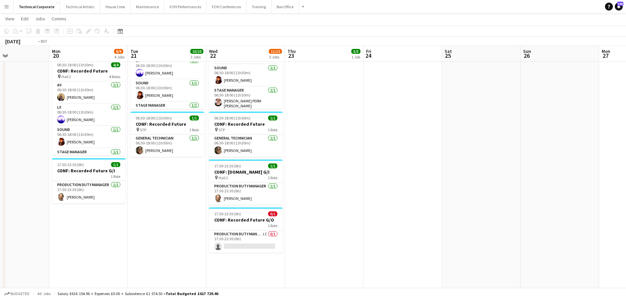
drag, startPoint x: 443, startPoint y: 174, endPoint x: 296, endPoint y: 184, distance: 146.9
click at [295, 188] on app-calendar-viewport "Fri 17 Sat 18 Sun 19 Mon 20 8/9 4 Jobs Tue 21 10/10 3 Jobs Wed 22 11/12 5 Jobs …" at bounding box center [313, 134] width 626 height 547
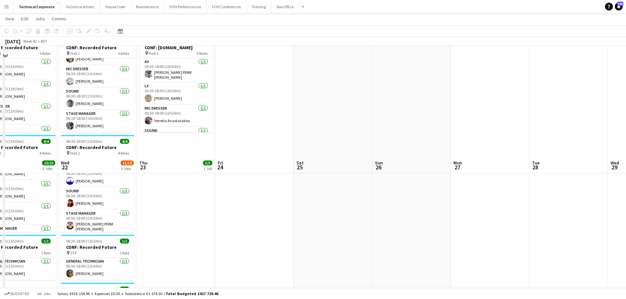
scroll to position [0, 0]
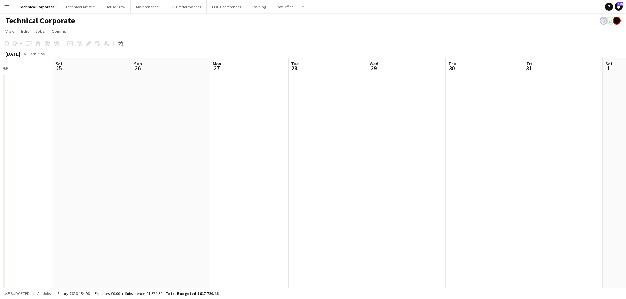
drag, startPoint x: 351, startPoint y: 201, endPoint x: 282, endPoint y: 204, distance: 68.7
drag, startPoint x: 438, startPoint y: 190, endPoint x: 197, endPoint y: 200, distance: 241.4
drag, startPoint x: 296, startPoint y: 184, endPoint x: 110, endPoint y: 193, distance: 186.2
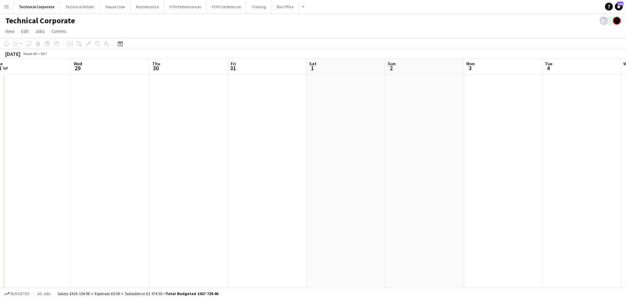
drag, startPoint x: 211, startPoint y: 201, endPoint x: 487, endPoint y: 189, distance: 276.6
drag, startPoint x: 206, startPoint y: 201, endPoint x: 412, endPoint y: 200, distance: 206.0
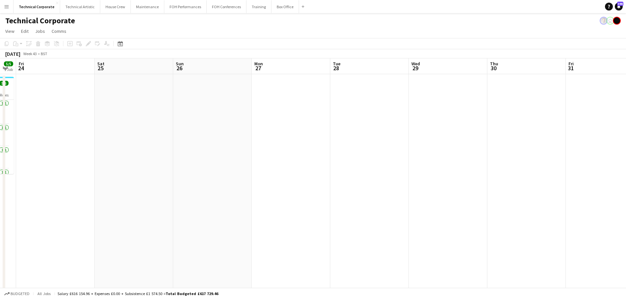
drag, startPoint x: 367, startPoint y: 194, endPoint x: 344, endPoint y: 198, distance: 23.4
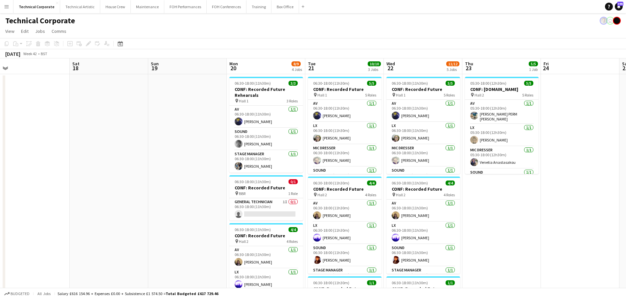
drag, startPoint x: 270, startPoint y: 182, endPoint x: 347, endPoint y: 187, distance: 77.7
